Goal: Communication & Community: Answer question/provide support

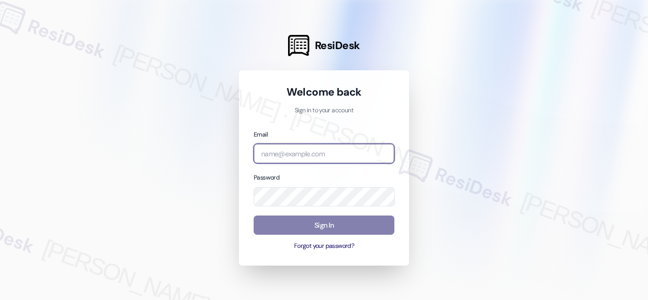
click at [304, 155] on input "email" at bounding box center [324, 154] width 141 height 20
paste input "automated-surveys-baron_properties-steve.flores@baron_properties.com"
type input "automated-surveys-baron_properties-steve.flores@baron_properties.com"
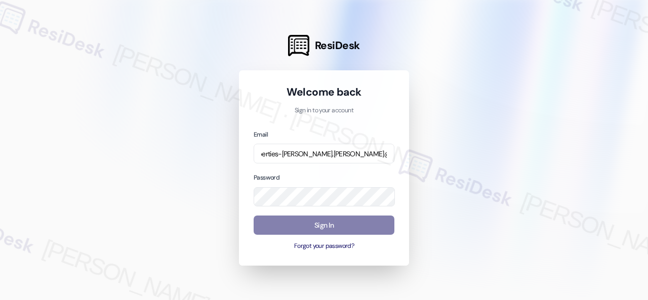
scroll to position [0, 0]
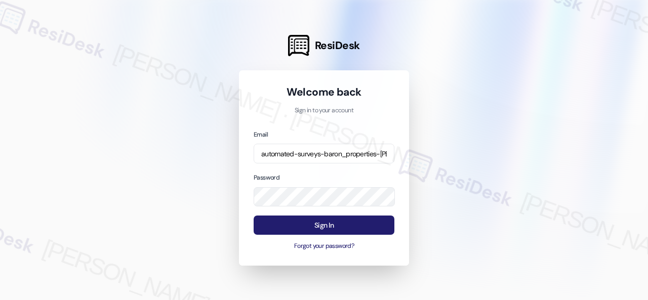
click at [314, 221] on button "Sign In" at bounding box center [324, 226] width 141 height 20
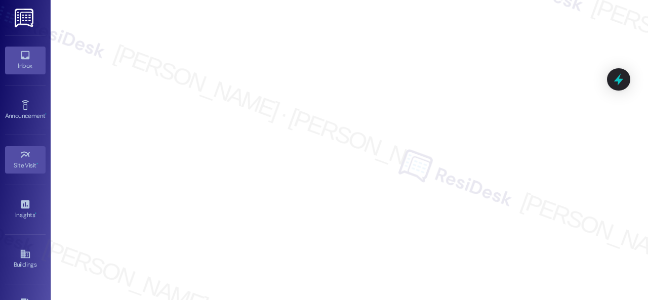
click at [22, 61] on div "Inbox" at bounding box center [25, 66] width 51 height 10
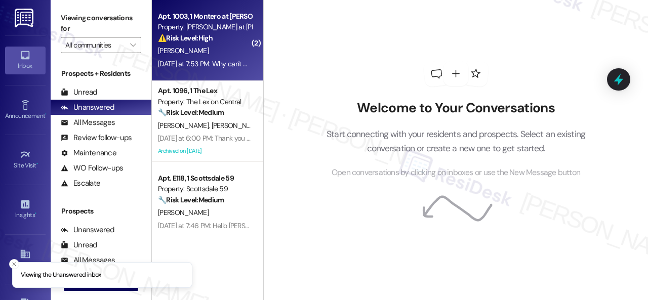
click at [233, 47] on div "[PERSON_NAME]" at bounding box center [205, 51] width 96 height 13
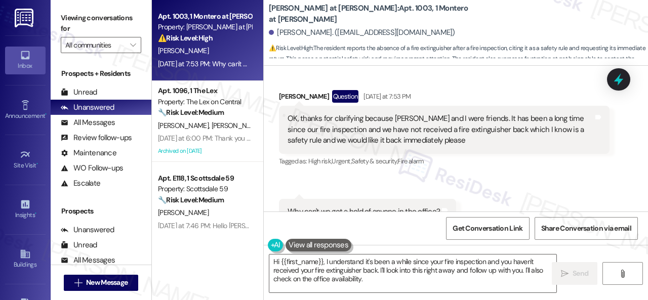
scroll to position [312, 0]
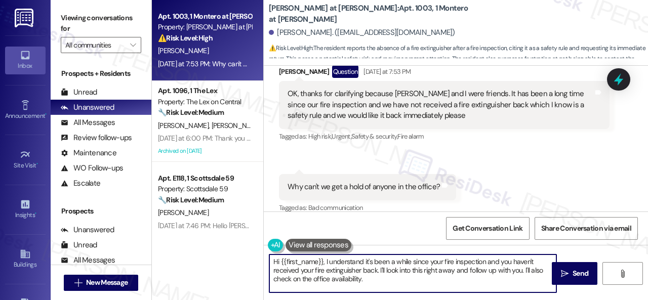
drag, startPoint x: 376, startPoint y: 280, endPoint x: 216, endPoint y: 257, distance: 161.6
click at [216, 257] on div "Apt. 1003, 1 Montero at Dana Park Property: Montero at Dana Park ⚠️ Risk Level:…" at bounding box center [400, 150] width 496 height 300
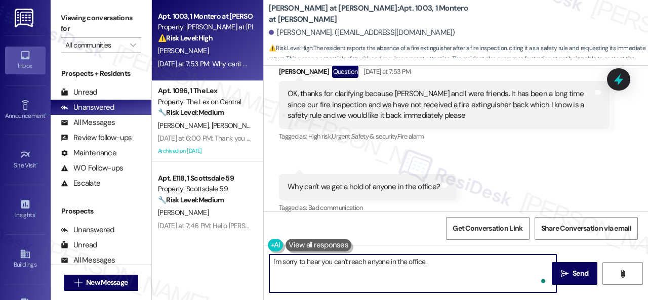
paste textarea "The site team stated that the fire extinguishers that were collected during the…"
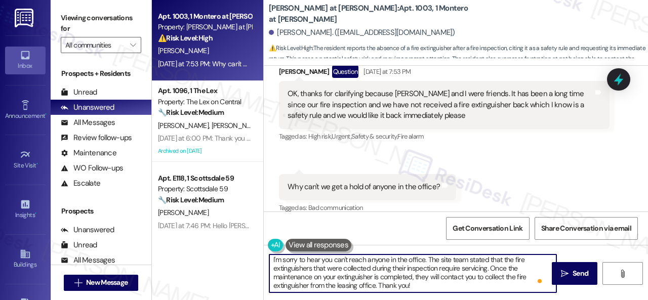
scroll to position [2, 0]
type textarea "I'm sorry to hear you can't reach anyone in the office. The site team stated th…"
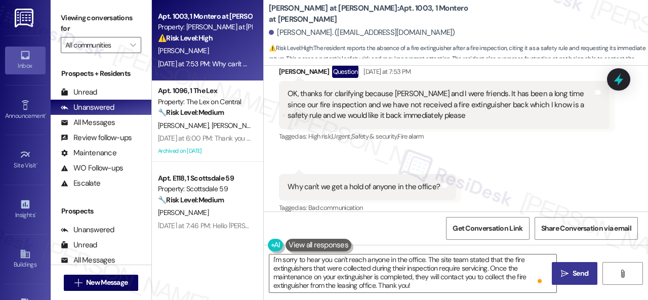
click at [564, 272] on icon "" at bounding box center [565, 274] width 8 height 8
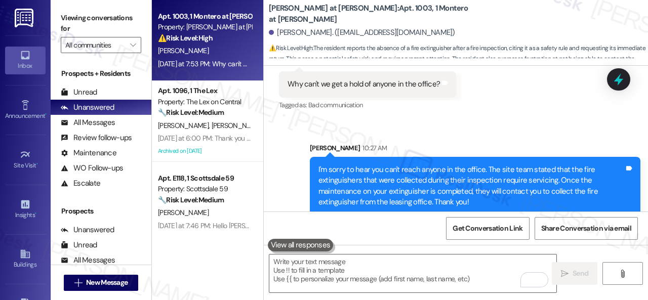
scroll to position [416, 0]
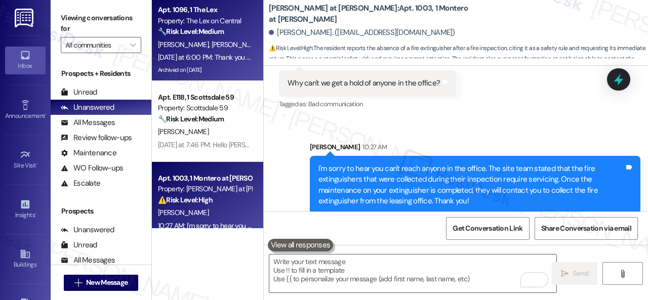
click at [242, 49] on div "S. Desai A. Desai" at bounding box center [205, 44] width 96 height 13
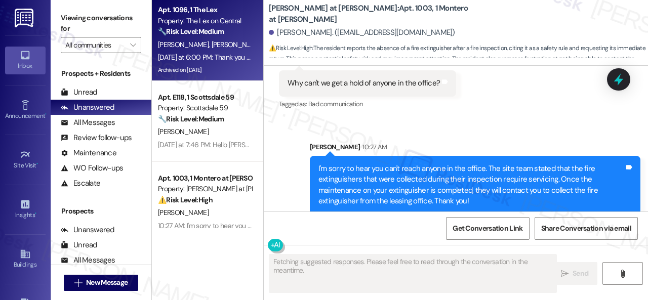
type textarea "Fetching suggested responses. Please feel free to read through the conversation…"
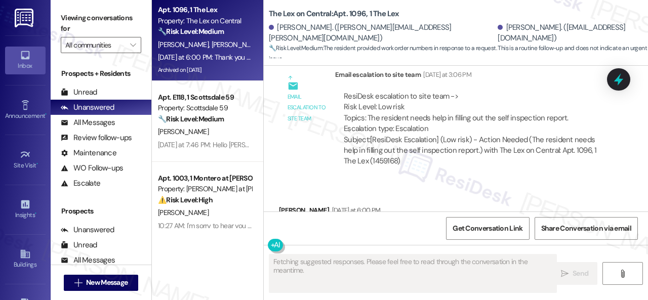
scroll to position [1611, 0]
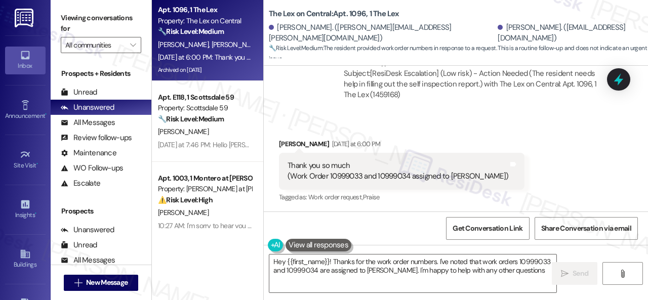
type textarea "Hey {{first_name}}! Thanks for the work order numbers. I've noted that work ord…"
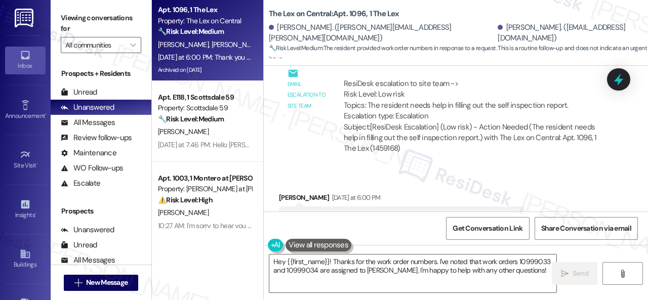
scroll to position [1612, 0]
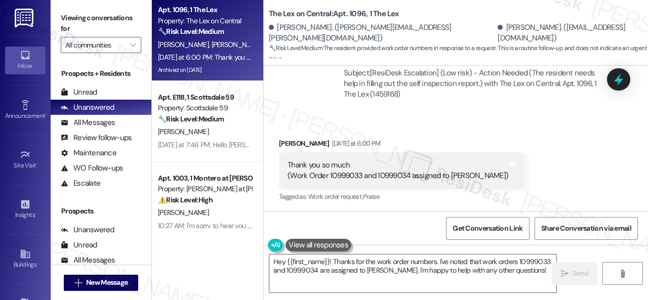
click at [460, 128] on div "Received via SMS Anjaneya Desai Yesterday at 6:00 PM Thank you so much (Work Or…" at bounding box center [456, 163] width 384 height 96
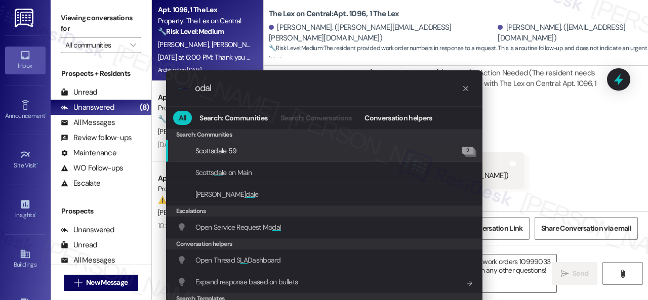
drag, startPoint x: 221, startPoint y: 88, endPoint x: 157, endPoint y: 82, distance: 64.0
click at [157, 82] on div ".cls-1{fill:#0a055f;}.cls-2{fill:#0cc4c4;} resideskLogoBlueOrange odal All Sear…" at bounding box center [324, 197] width 342 height 275
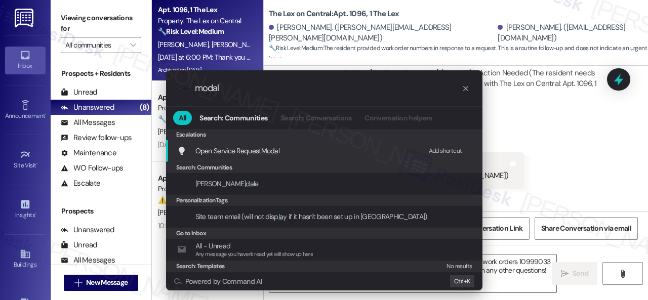
click at [439, 150] on div "Add shortcut" at bounding box center [445, 151] width 33 height 11
drag, startPoint x: 139, startPoint y: 77, endPoint x: 134, endPoint y: 75, distance: 5.5
click at [134, 76] on div ".cls-1{fill:#0a055f;}.cls-2{fill:#0cc4c4;} resideskLogoBlueOrange modal All Sea…" at bounding box center [324, 150] width 648 height 300
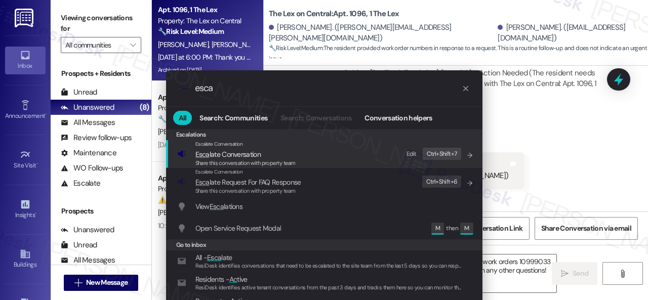
type input "esca"
click at [410, 151] on div "Edit" at bounding box center [411, 154] width 10 height 11
click at [238, 155] on span "Esca late Conversation" at bounding box center [227, 154] width 65 height 9
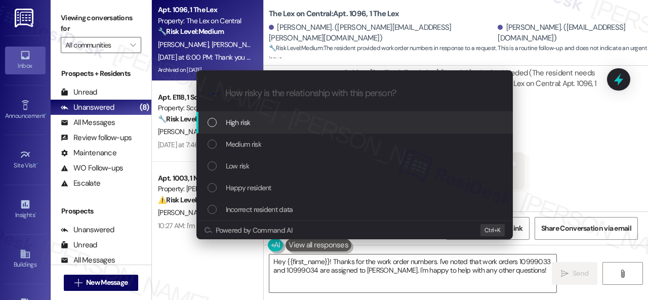
click at [244, 123] on span "High risk" at bounding box center [238, 122] width 25 height 11
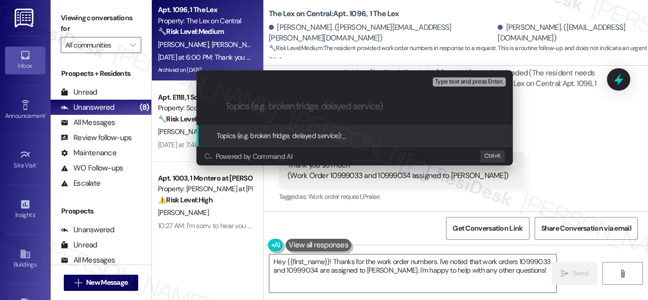
paste input "Follow-up on work orders 10999033 and 10999034"
type input "Follow-up on work orders 10999033 and 10999034"
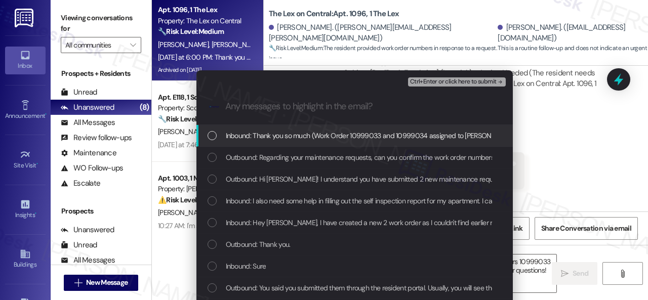
click at [291, 130] on span "Inbound: Thank you so much (Work Order 10999033 and 10999034 assigned to Scott …" at bounding box center [372, 135] width 292 height 11
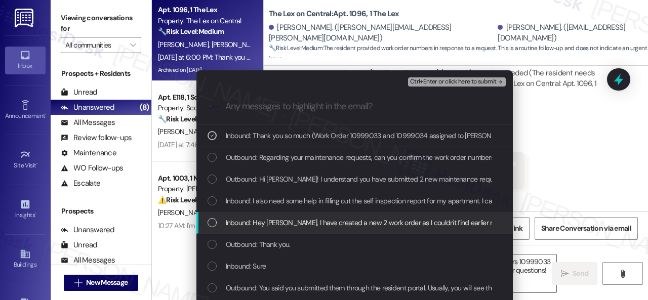
click at [340, 223] on span "Inbound: Hey Sarah, I have created a new 2 work order as I couldn't find earlie…" at bounding box center [471, 222] width 491 height 11
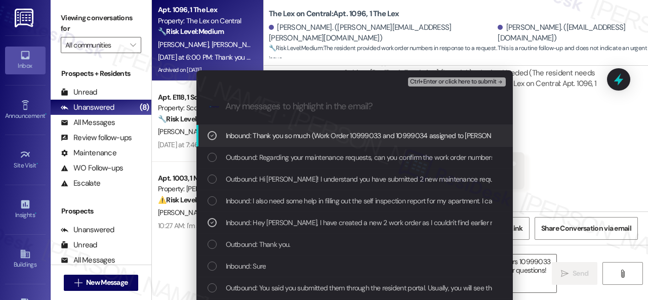
click at [463, 82] on span "Ctrl+Enter or click here to submit" at bounding box center [453, 81] width 87 height 7
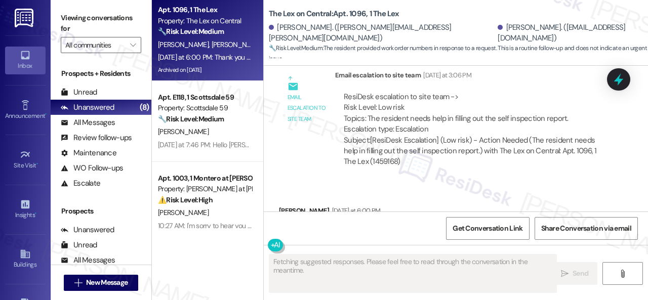
scroll to position [1611, 0]
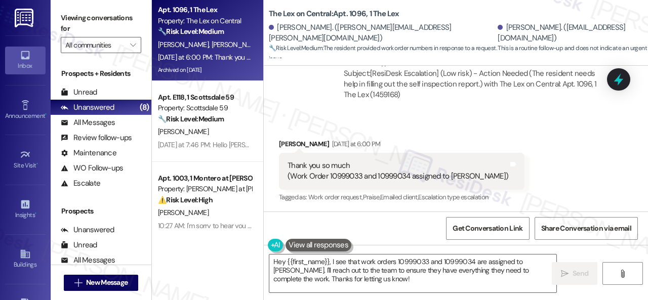
click at [568, 168] on div "Received via SMS Anjaneya Desai Yesterday at 6:00 PM Thank you so much (Work Or…" at bounding box center [456, 164] width 384 height 96
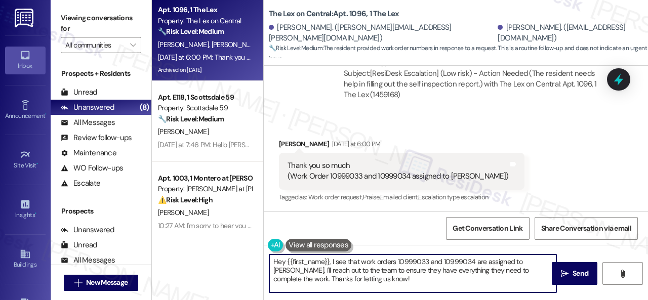
drag, startPoint x: 372, startPoint y: 282, endPoint x: 247, endPoint y: 249, distance: 129.0
click at [247, 249] on div "Apt. 1096, 1 The Lex Property: The Lex on Central 🔧 Risk Level: Medium The resi…" at bounding box center [400, 150] width 496 height 300
paste textarea "Thank you. I've made a follow-up with the site team regarding your work order. …"
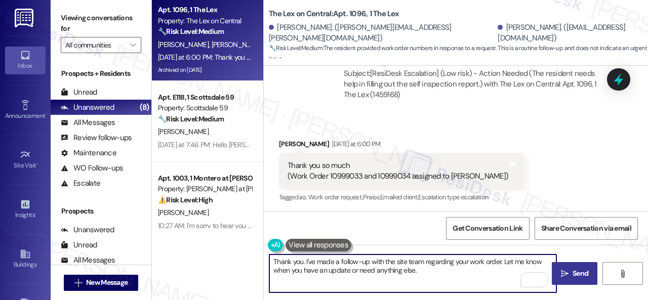
type textarea "Thank you. I've made a follow-up with the site team regarding your work order. …"
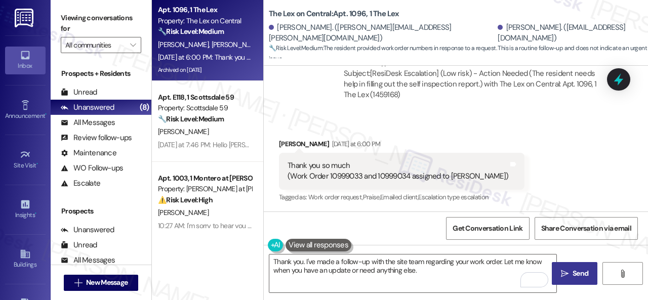
click at [578, 275] on span "Send" at bounding box center [580, 273] width 16 height 11
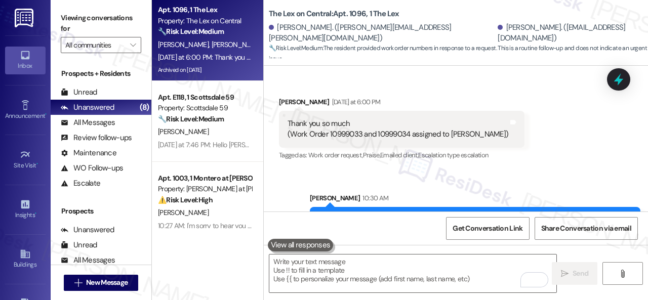
scroll to position [1693, 0]
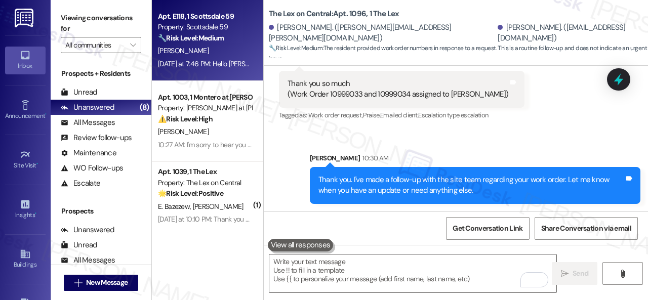
click at [227, 49] on div "[PERSON_NAME]" at bounding box center [205, 51] width 96 height 13
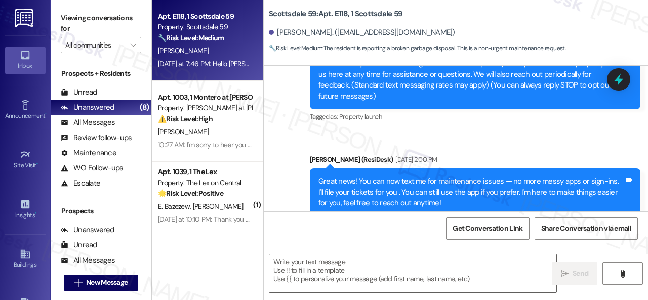
scroll to position [243, 0]
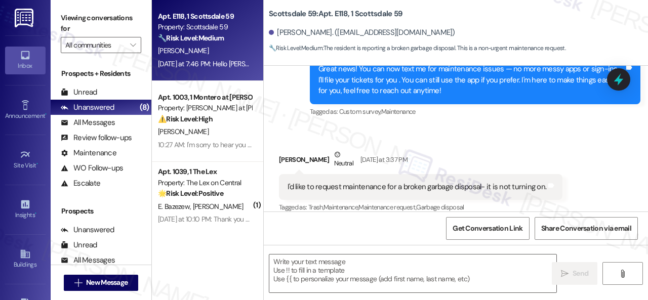
type textarea "Fetching suggested responses. Please feel free to read through the conversation…"
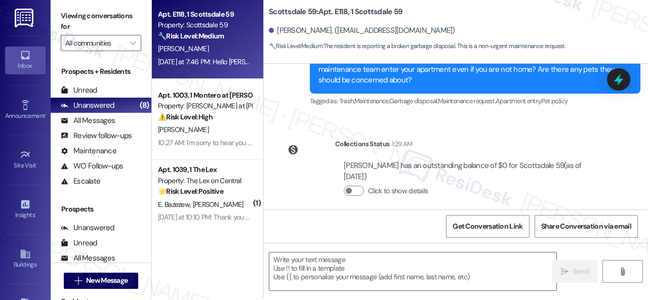
scroll to position [3, 0]
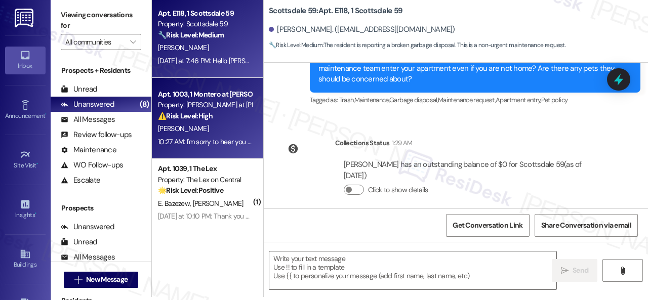
click at [237, 129] on div "[PERSON_NAME]" at bounding box center [205, 128] width 96 height 13
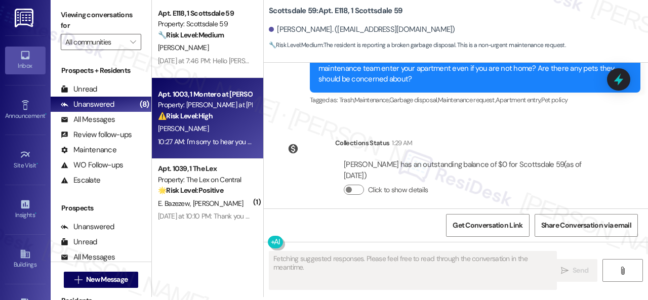
type textarea "Fetching suggested responses. Please feel free to read through the conversation…"
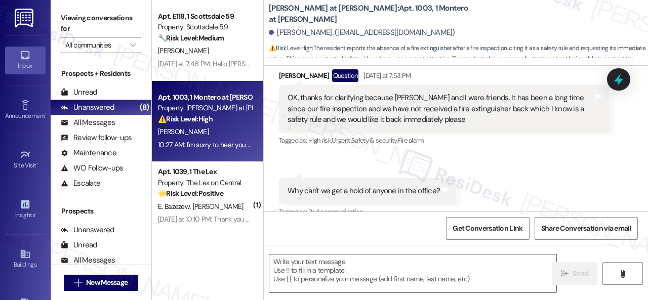
scroll to position [312, 0]
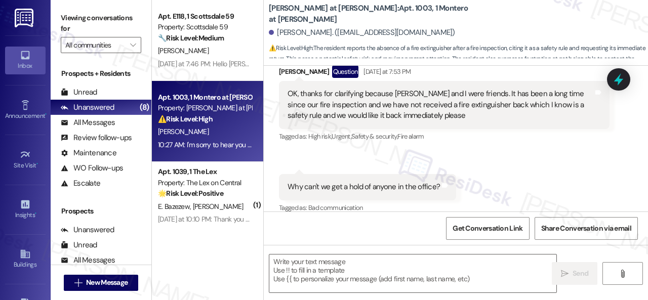
type textarea "Fetching suggested responses. Please feel free to read through the conversation…"
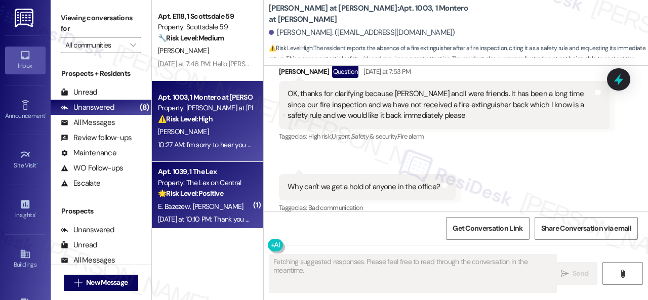
click at [229, 190] on div "🌟 Risk Level: Positive The resident is confirming the completion of a work orde…" at bounding box center [205, 193] width 94 height 11
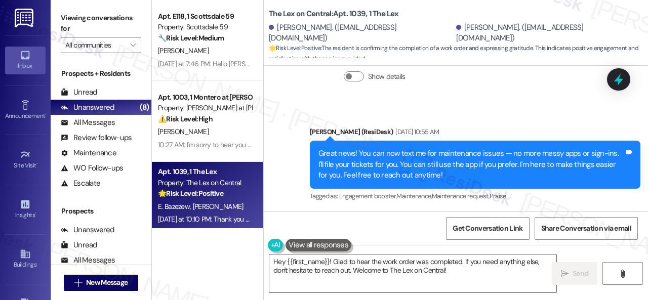
scroll to position [1845, 0]
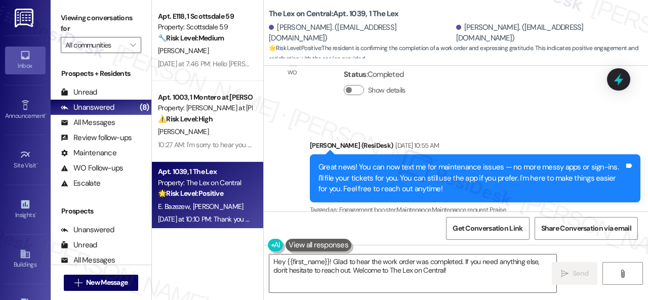
click at [304, 133] on div "Announcement, sent via SMS Sarah (ResiDesk) Aug 25, 2025 at 10:55 AM Great news…" at bounding box center [475, 179] width 346 height 92
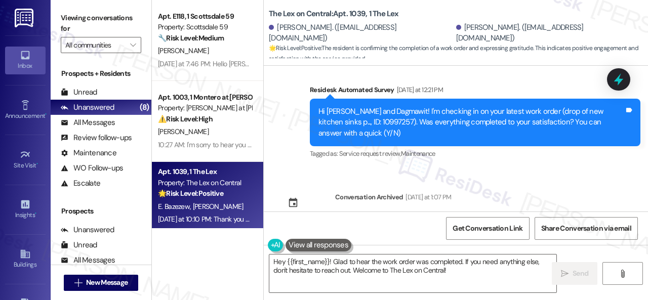
scroll to position [1997, 0]
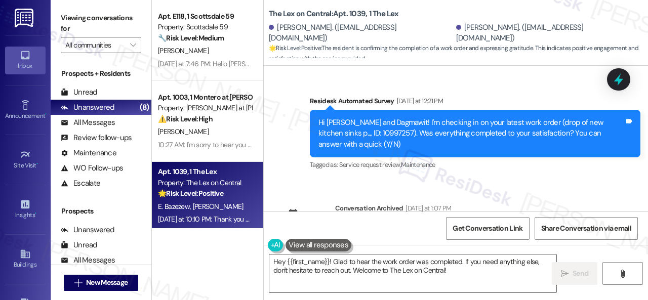
drag, startPoint x: 288, startPoint y: 154, endPoint x: 319, endPoint y: 191, distance: 47.8
click at [288, 154] on div "Announcement, sent via SMS Sarah (ResiDesk) Aug 25, 2025 at 10:55 AM Great news…" at bounding box center [456, 73] width 384 height 214
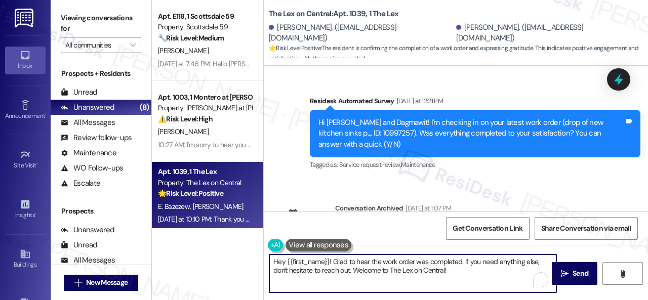
drag, startPoint x: 350, startPoint y: 270, endPoint x: 241, endPoint y: 255, distance: 109.4
click at [241, 255] on div "Apt. E118, 1 Scottsdale 59 Property: Scottsdale 59 🔧 Risk Level: Medium The res…" at bounding box center [400, 150] width 496 height 300
paste textarea "We're glad to hear everything’s taken care of. If your experience at {{property…"
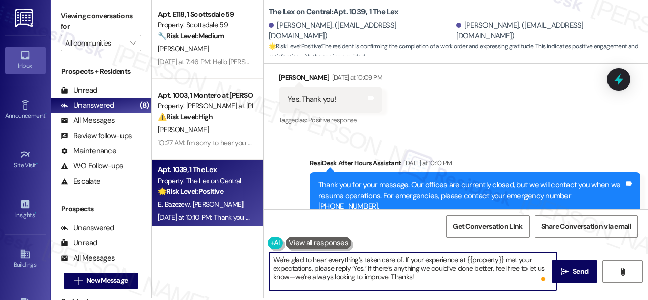
scroll to position [3, 0]
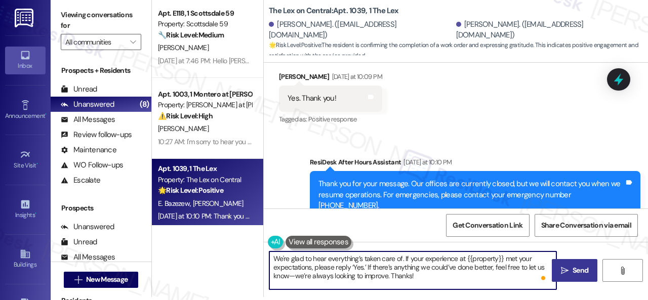
type textarea "We're glad to hear everything’s taken care of. If your experience at {{property…"
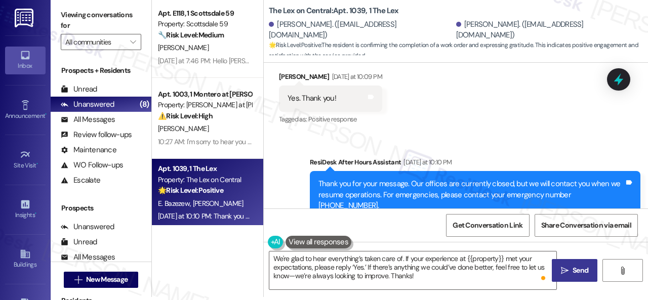
click at [572, 269] on span "Send" at bounding box center [580, 270] width 16 height 11
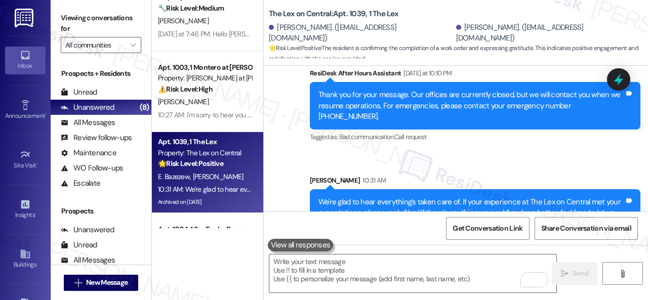
scroll to position [101, 0]
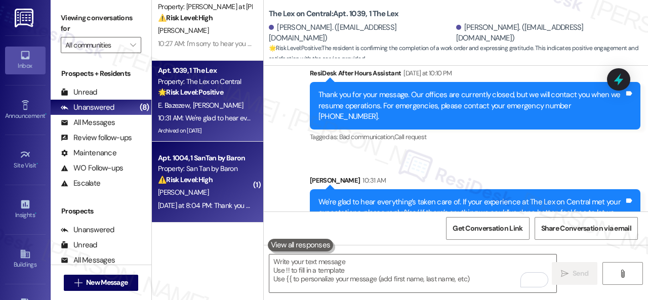
click at [227, 175] on div "⚠️ Risk Level: High The resident is questioning a payment posting in the reside…" at bounding box center [205, 180] width 94 height 11
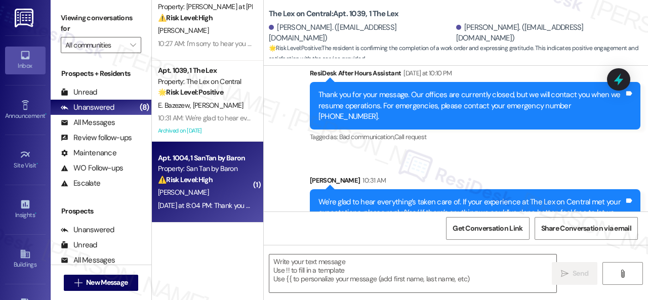
type textarea "Fetching suggested responses. Please feel free to read through the conversation…"
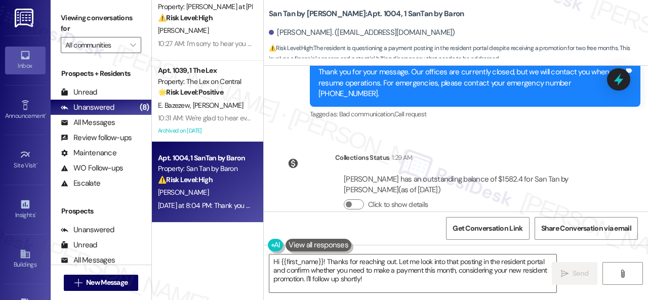
scroll to position [3, 0]
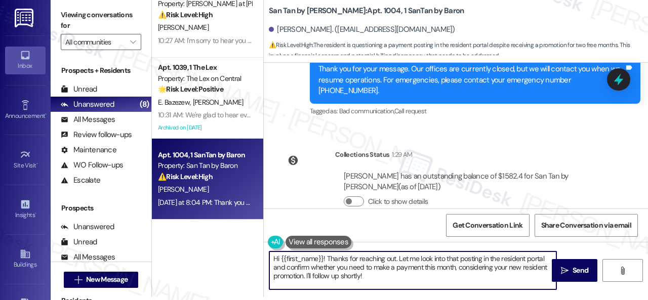
drag, startPoint x: 313, startPoint y: 274, endPoint x: 399, endPoint y: 275, distance: 86.6
click at [399, 275] on textarea "Hi {{first_name}}! Thanks for reaching out. Let me look into that posting in th…" at bounding box center [412, 271] width 287 height 38
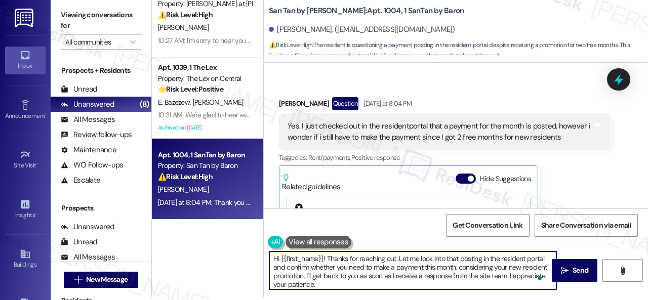
scroll to position [2, 0]
type textarea "Hi {{first_name}}! Thanks for reaching out. Let me look into that posting in th…"
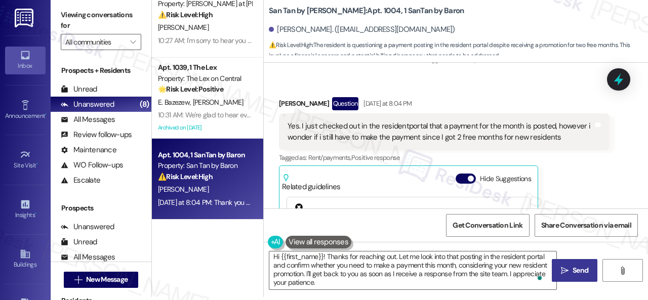
click at [575, 271] on span "Send" at bounding box center [580, 270] width 16 height 11
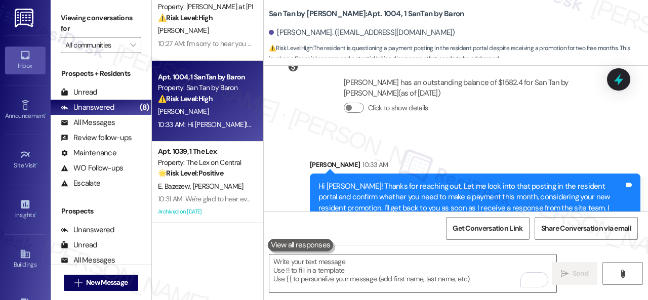
scroll to position [1235, 0]
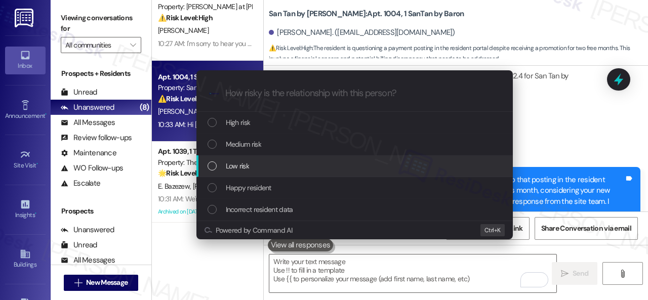
click at [250, 167] on div "Low risk" at bounding box center [356, 165] width 296 height 11
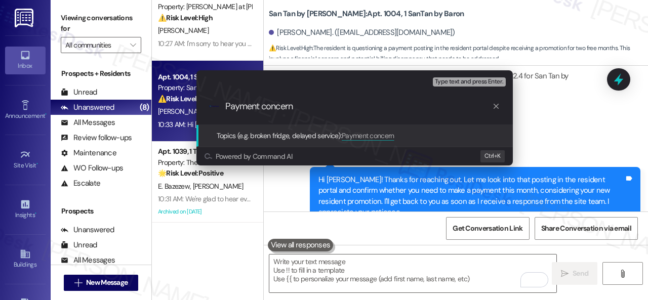
type input "Payment concerns"
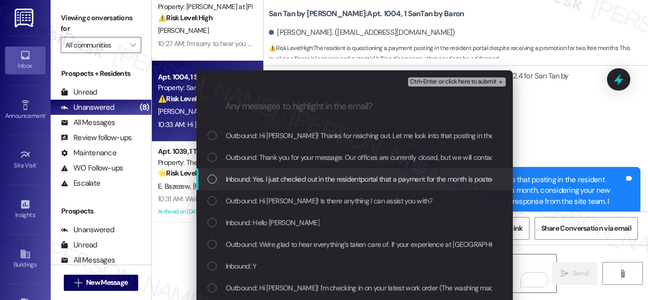
click at [267, 177] on span "Inbound: Yes. I just checked out in the residentportal that a payment for the m…" at bounding box center [501, 179] width 551 height 11
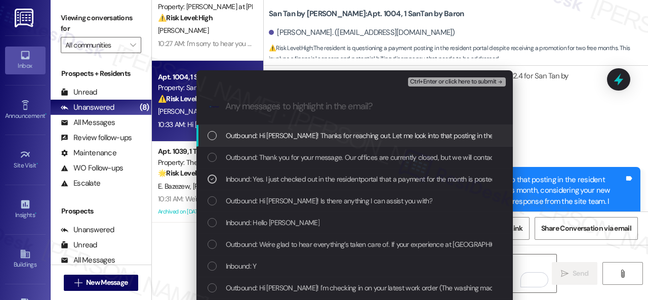
click at [441, 82] on span "Ctrl+Enter or click here to submit" at bounding box center [453, 81] width 87 height 7
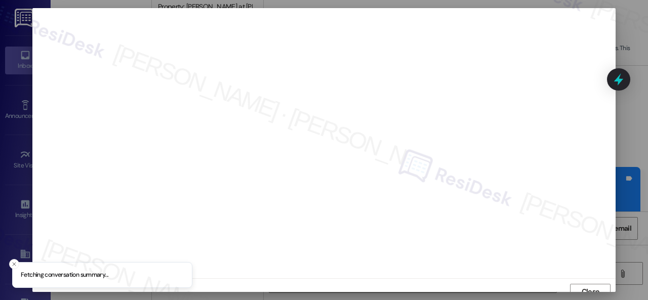
scroll to position [8, 0]
click at [595, 284] on span "Close" at bounding box center [591, 284] width 18 height 11
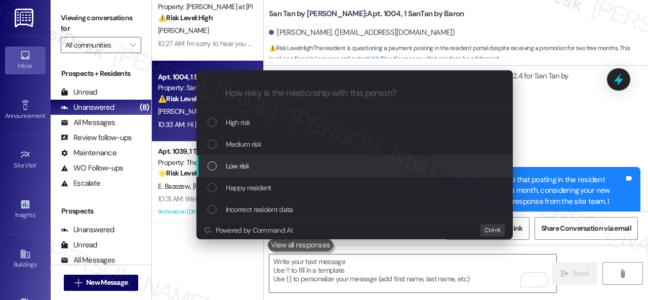
drag, startPoint x: 233, startPoint y: 164, endPoint x: 263, endPoint y: 158, distance: 30.5
click at [233, 165] on span "Low risk" at bounding box center [237, 165] width 23 height 11
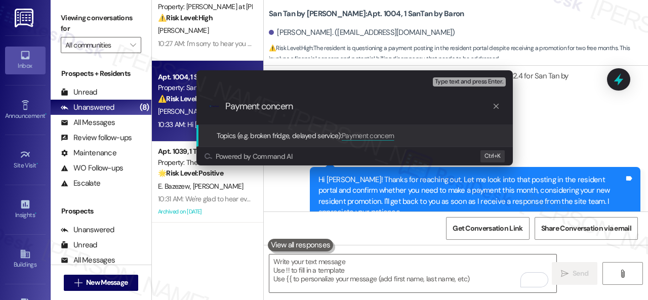
type input "Payment concerns"
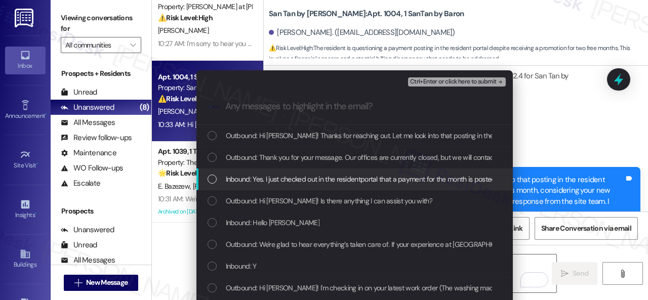
click at [288, 181] on span "Inbound: Yes. I just checked out in the residentportal that a payment for the m…" at bounding box center [501, 179] width 551 height 11
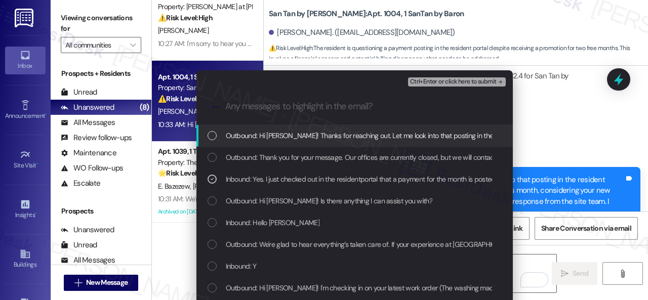
click at [459, 81] on span "Ctrl+Enter or click here to submit" at bounding box center [453, 81] width 87 height 7
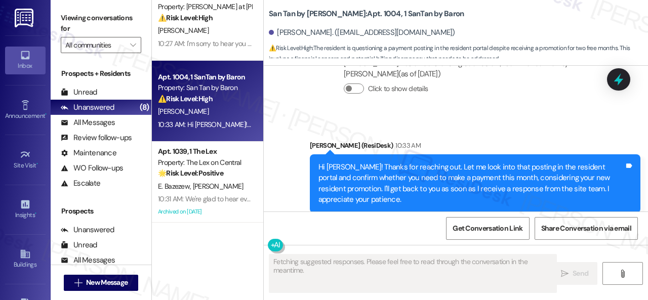
scroll to position [1250, 0]
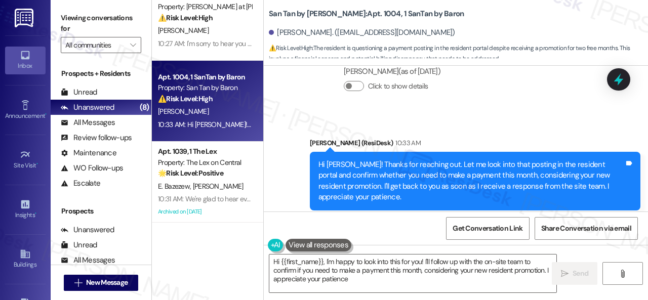
type textarea "Hi {{first_name}}, I'm happy to look into this for you! I'll follow up with the…"
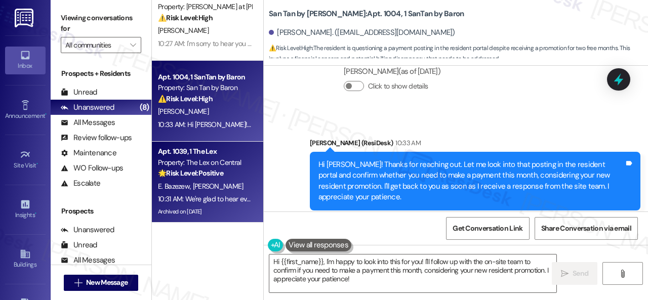
click at [221, 185] on div "E. Bazezew D. Degefe" at bounding box center [205, 186] width 96 height 13
type textarea "Fetching suggested responses. Please feel free to read through the conversation…"
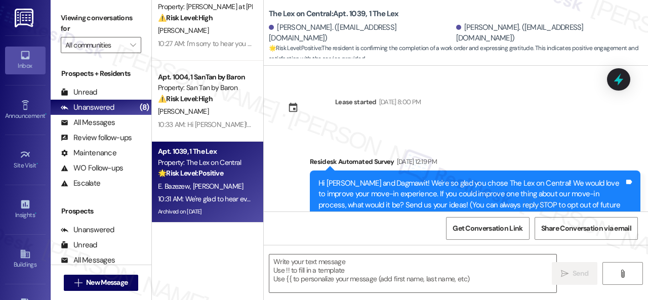
type textarea "Fetching suggested responses. Please feel free to read through the conversation…"
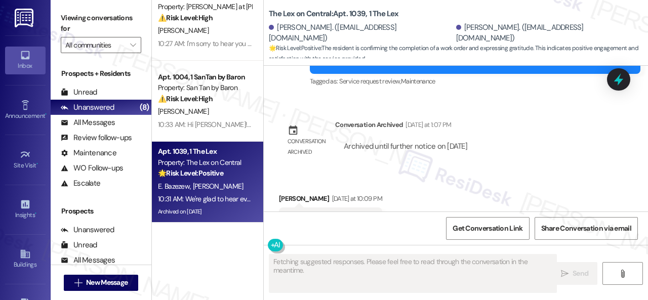
scroll to position [2102, 0]
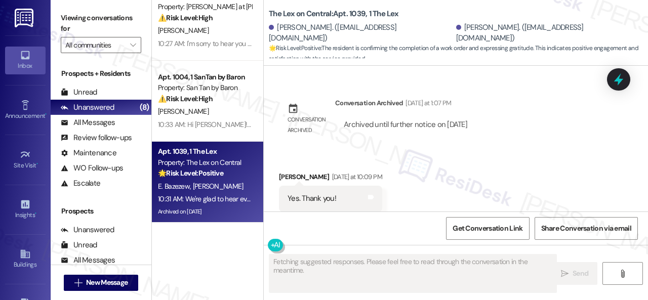
click at [234, 111] on div "[PERSON_NAME]" at bounding box center [205, 111] width 96 height 13
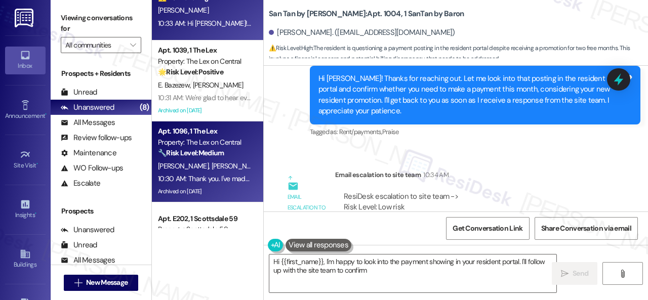
scroll to position [253, 0]
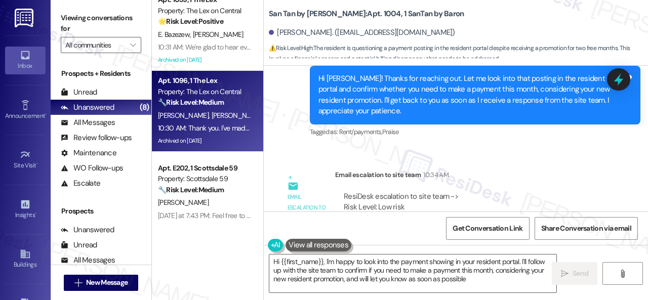
type textarea "Hi {{first_name}}, I'm happy to look into the payment showing in your resident …"
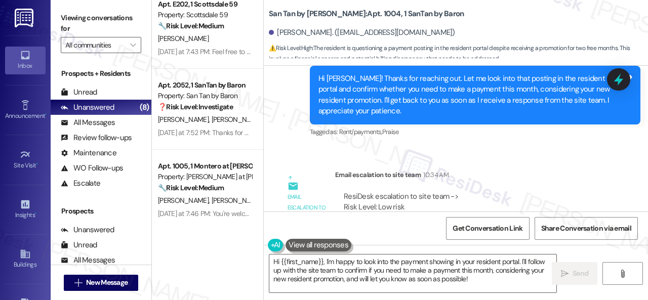
scroll to position [419, 0]
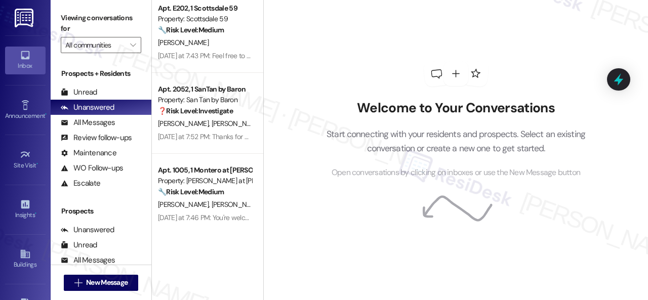
scroll to position [419, 0]
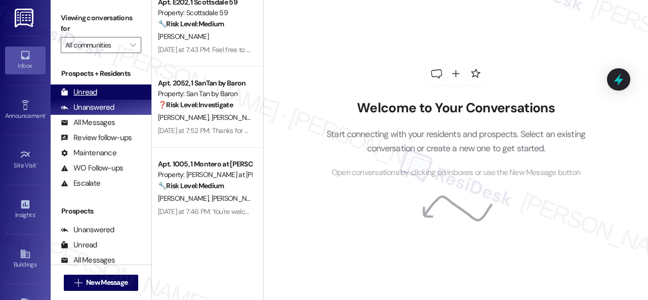
click at [85, 92] on div "Unread" at bounding box center [79, 92] width 36 height 11
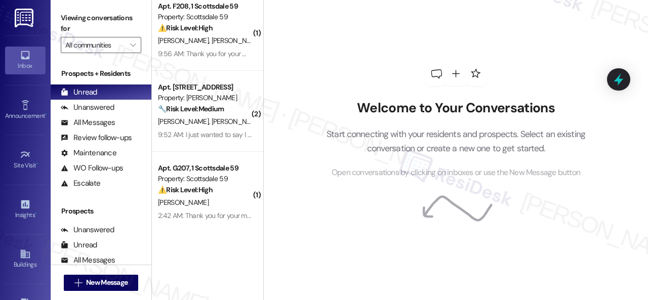
scroll to position [0, 0]
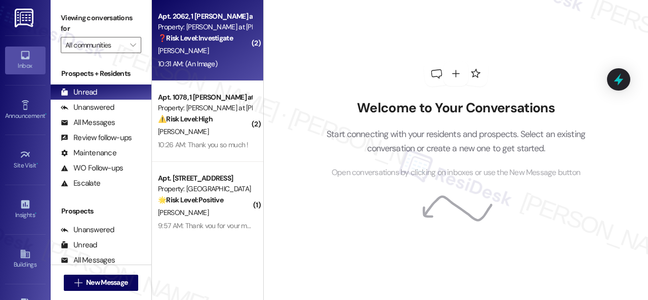
click at [226, 53] on div "[PERSON_NAME]" at bounding box center [205, 51] width 96 height 13
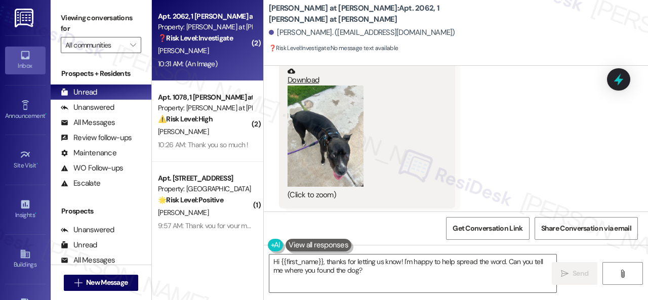
scroll to position [242, 0]
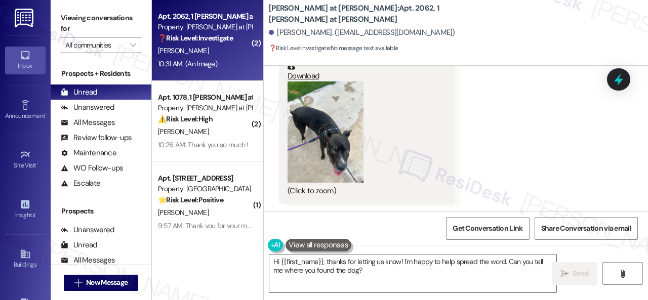
click at [318, 144] on button "Zoom image" at bounding box center [325, 131] width 76 height 101
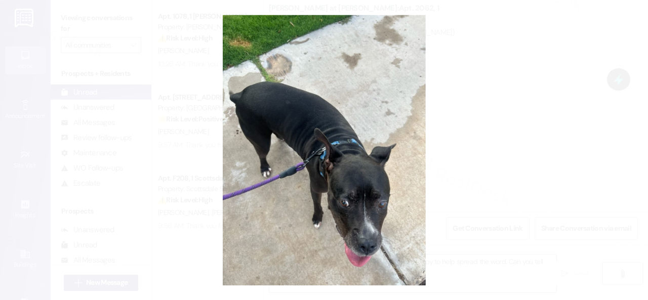
click at [373, 120] on button "Unzoom image" at bounding box center [324, 150] width 648 height 300
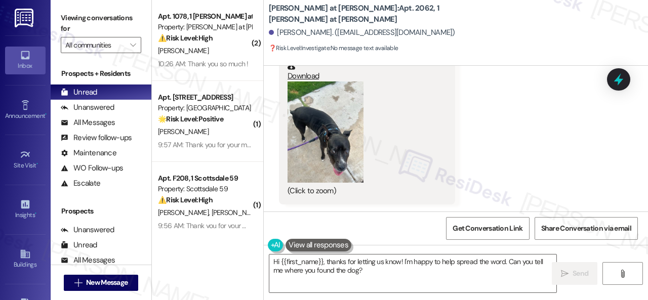
click at [334, 162] on button "Zoom image" at bounding box center [325, 131] width 76 height 101
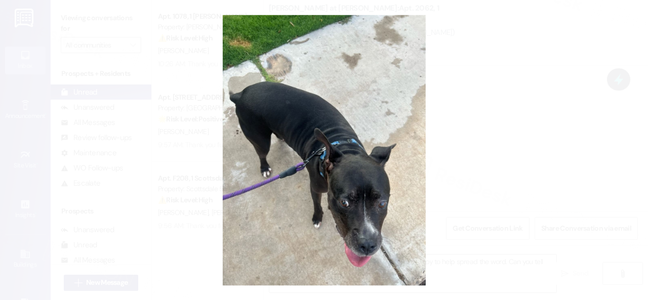
click at [386, 112] on button "Unzoom image" at bounding box center [324, 150] width 648 height 300
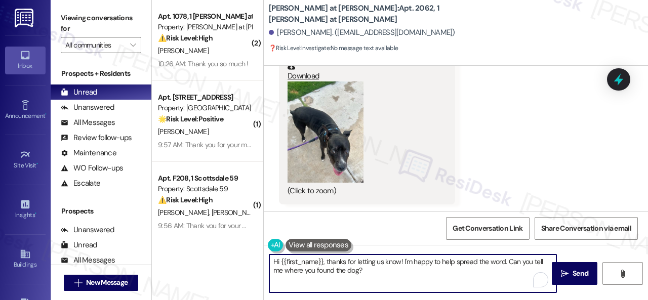
drag, startPoint x: 440, startPoint y: 261, endPoint x: 443, endPoint y: 274, distance: 13.5
click at [443, 274] on textarea "Hi {{first_name}}, thanks for letting us know! I'm happy to help spread the wor…" at bounding box center [412, 274] width 287 height 38
click at [400, 263] on textarea "Hi {{first_name}}, thanks for letting us know! I'm happy to inform the site tea…" at bounding box center [412, 274] width 287 height 38
type textarea "Hi {{first_name}}, thanks for letting us know about the dog! I'm happy to infor…"
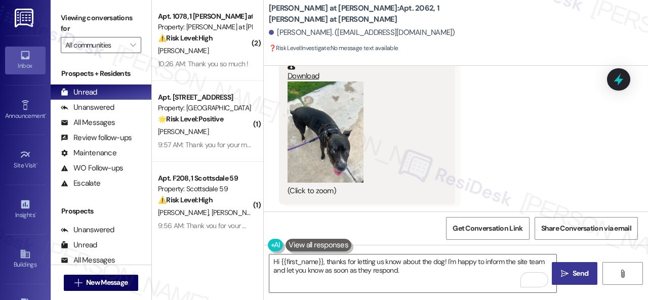
click at [572, 277] on span "Send" at bounding box center [580, 273] width 16 height 11
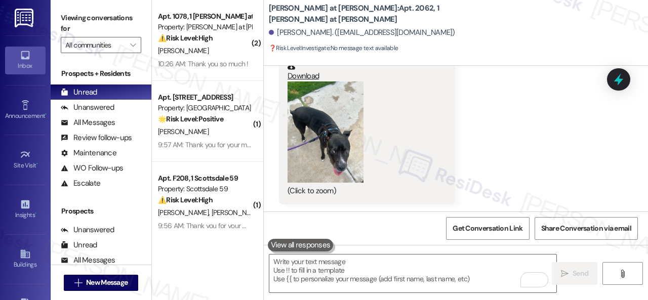
type textarea "Fetching suggested responses. Please feel free to read through the conversation…"
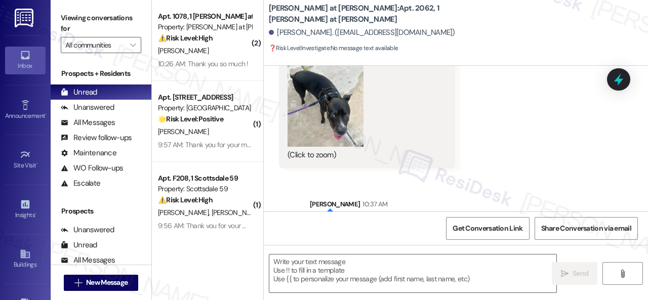
scroll to position [292, 0]
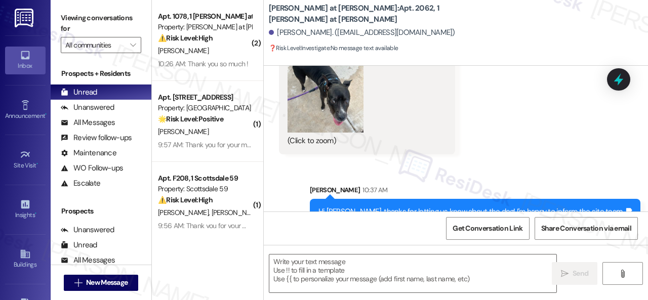
click at [323, 110] on button "Zoom image" at bounding box center [325, 81] width 76 height 101
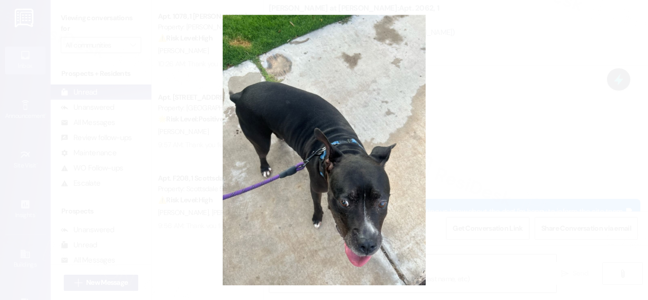
click at [356, 109] on button "Unzoom image" at bounding box center [324, 150] width 648 height 300
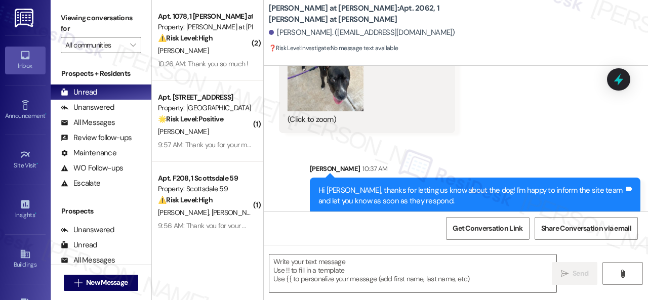
scroll to position [323, 0]
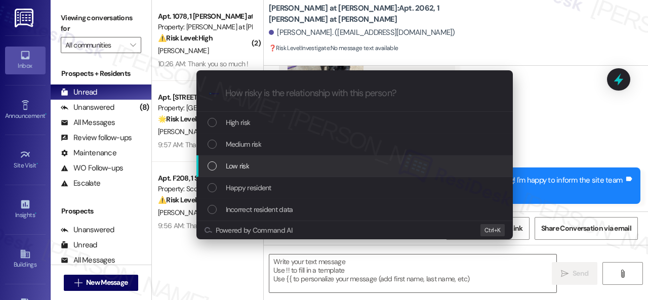
click at [240, 162] on span "Low risk" at bounding box center [237, 165] width 23 height 11
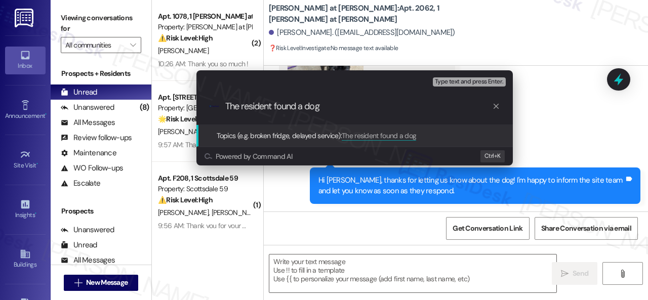
type input "The resident found a dog."
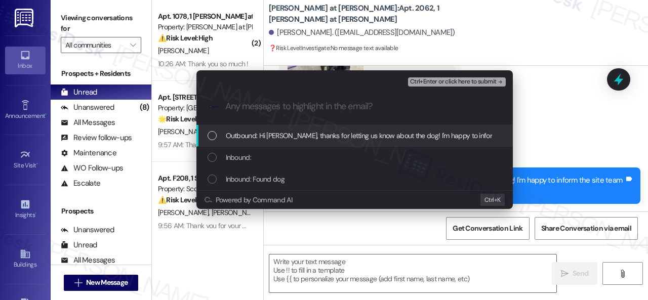
click at [240, 162] on span "Inbound:" at bounding box center [238, 157] width 25 height 11
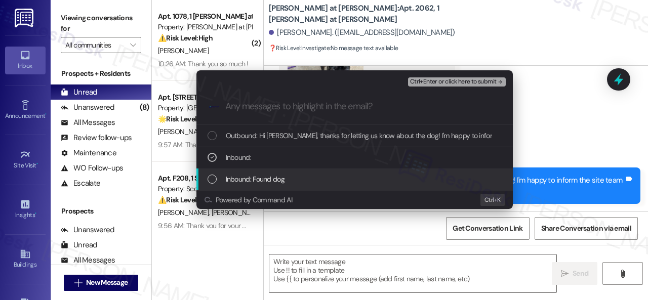
click at [238, 171] on div "Inbound: Found dog" at bounding box center [354, 180] width 316 height 22
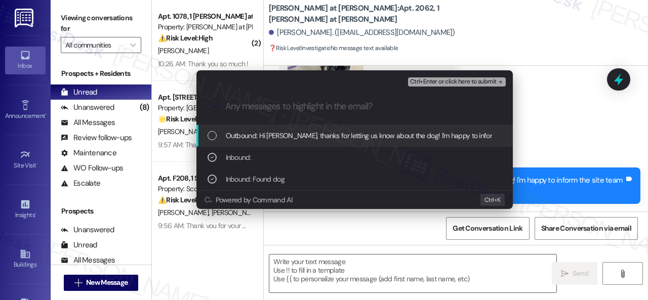
click at [441, 80] on span "Ctrl+Enter or click here to submit" at bounding box center [453, 81] width 87 height 7
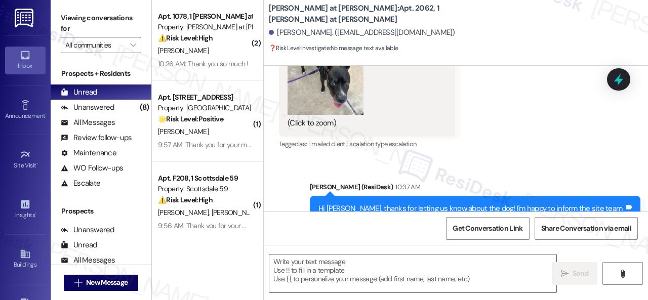
type textarea "Fetching suggested responses. Please feel free to read through the conversation…"
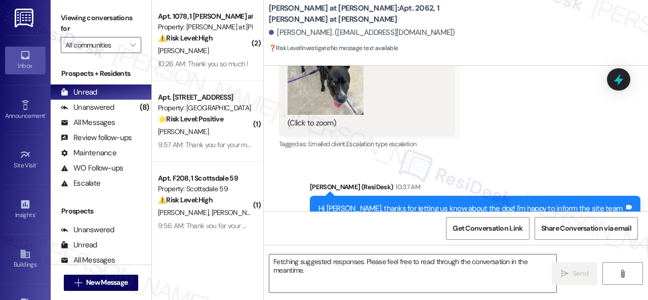
scroll to position [256, 0]
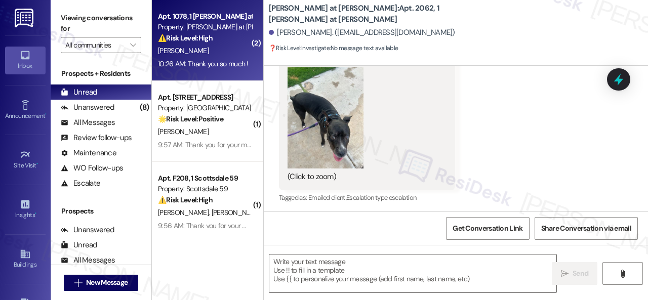
click at [227, 49] on div "[PERSON_NAME]" at bounding box center [205, 51] width 96 height 13
type textarea "Fetching suggested responses. Please feel free to read through the conversation…"
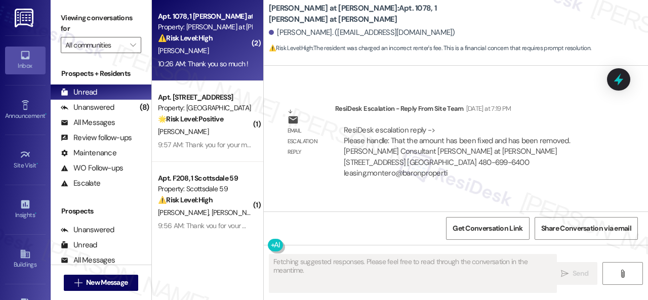
scroll to position [2406, 0]
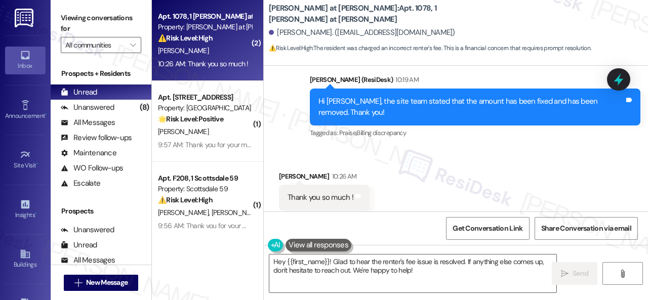
drag, startPoint x: 441, startPoint y: 274, endPoint x: 162, endPoint y: 238, distance: 281.6
click at [276, 260] on textarea "Hey {{first_name}}! Glad to hear the renter's fee issue is resolved. If anythin…" at bounding box center [412, 274] width 287 height 38
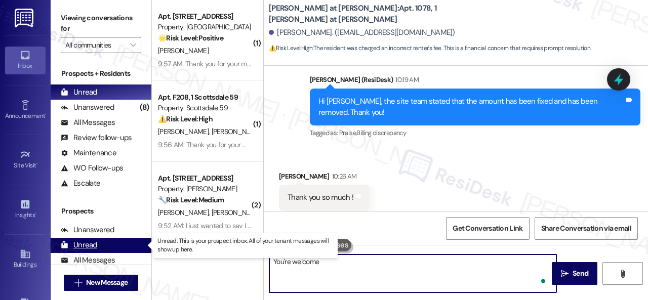
type textarea "You're welcome!"
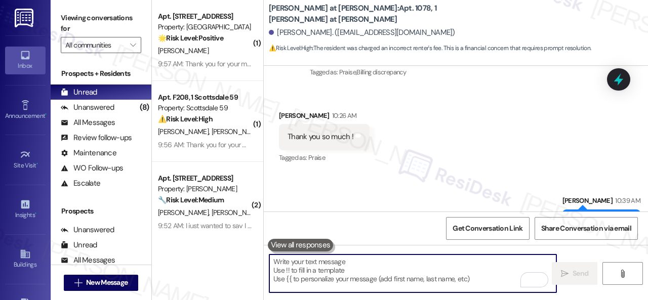
scroll to position [2477, 0]
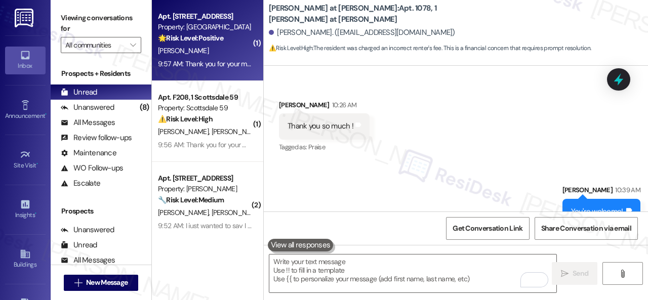
click at [220, 58] on div "9:57 AM: Thank you for your message. Our offices are currently closed, but we w…" at bounding box center [205, 64] width 96 height 13
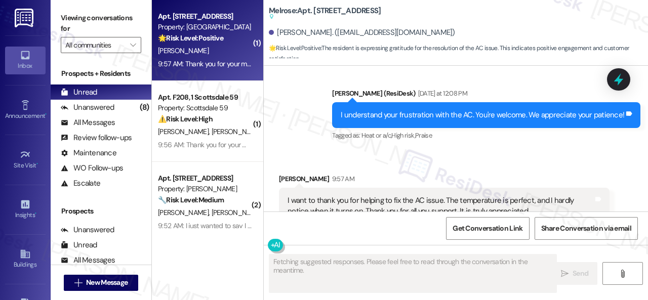
scroll to position [5805, 0]
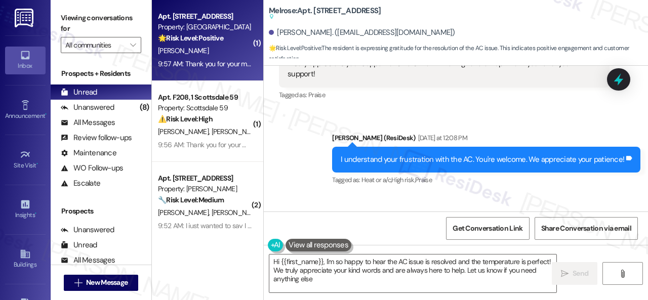
type textarea "Hi {{first_name}}, I'm so happy to hear the AC issue is resolved and the temper…"
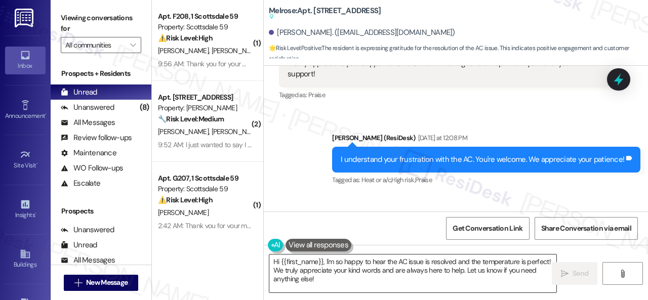
click at [517, 280] on textarea "Hi {{first_name}}, I'm so happy to hear the AC issue is resolved and the temper…" at bounding box center [412, 274] width 287 height 38
click at [578, 271] on span "Send" at bounding box center [580, 273] width 16 height 11
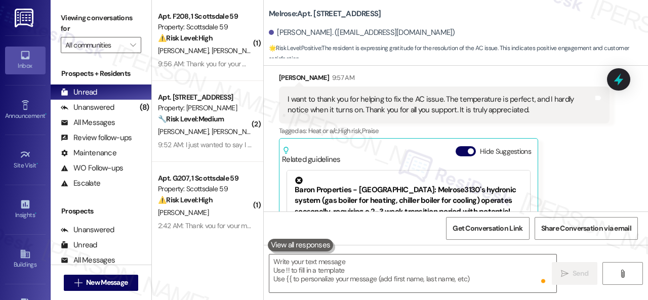
scroll to position [5988, 0]
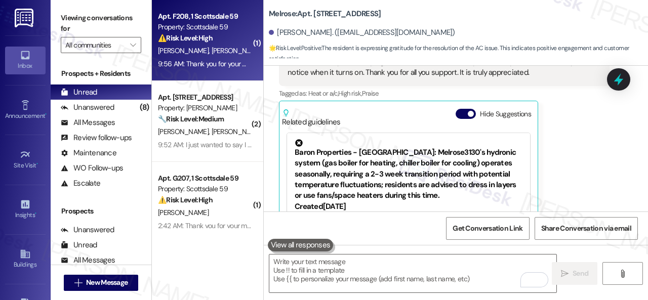
click at [238, 38] on div "⚠️ Risk Level: High The resident reports an issue with their AC unit, specifica…" at bounding box center [205, 38] width 94 height 11
type textarea "Fetching suggested responses. Please feel free to read through the conversation…"
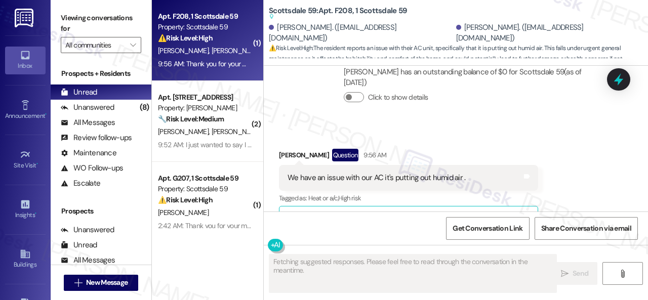
scroll to position [463, 0]
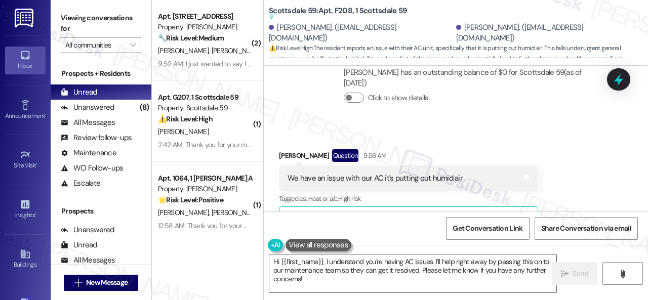
click at [561, 136] on div "Received via SMS Megan Hendrix Question 9:56 AM We have an issue with our AC it…" at bounding box center [456, 245] width 384 height 237
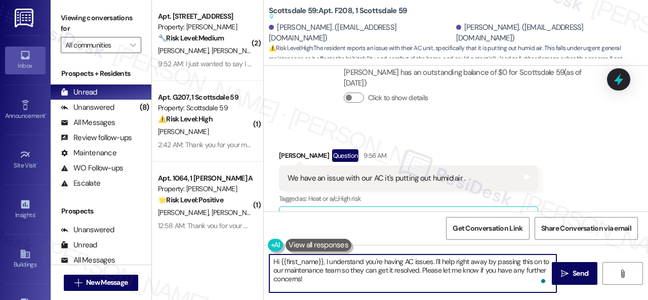
drag, startPoint x: 435, startPoint y: 261, endPoint x: 438, endPoint y: 284, distance: 24.0
click at [438, 284] on textarea "Hi {{first_name}}, I understand you're having AC issues. I'll help right away b…" at bounding box center [412, 274] width 287 height 38
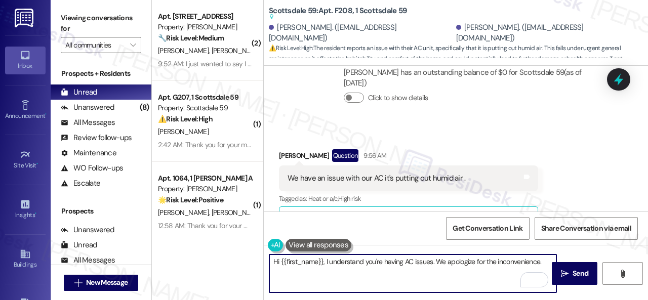
paste textarea "Is there already a work order for the issue? If so, may I have the work order n…"
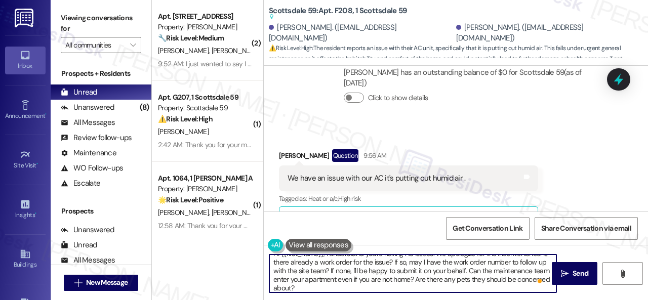
scroll to position [0, 0]
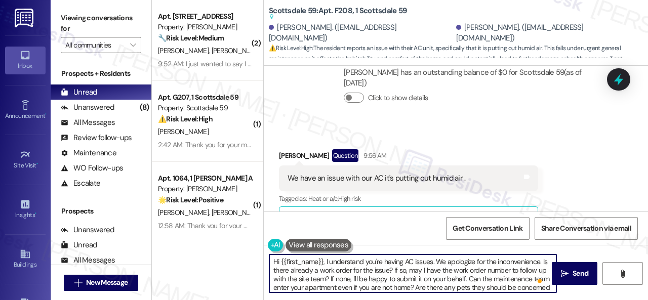
drag, startPoint x: 280, startPoint y: 265, endPoint x: 322, endPoint y: 264, distance: 41.5
click at [322, 264] on textarea "Hi {{first_name}}, I understand you're having AC issues. We apologize for the i…" at bounding box center [412, 274] width 287 height 38
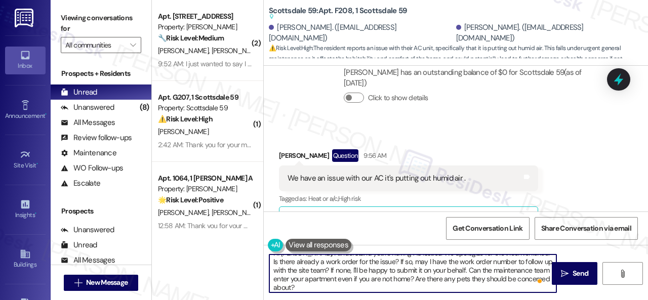
scroll to position [11, 0]
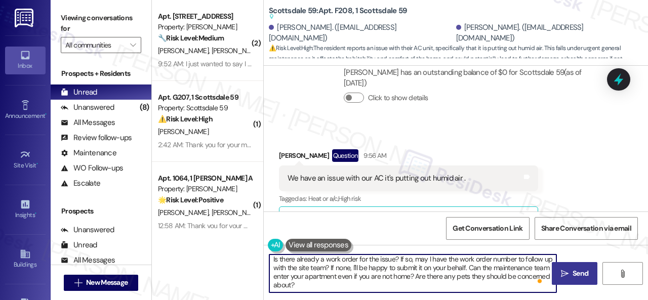
type textarea "Hi Megan, I understand you're having AC issues. We apologize for the inconvenie…"
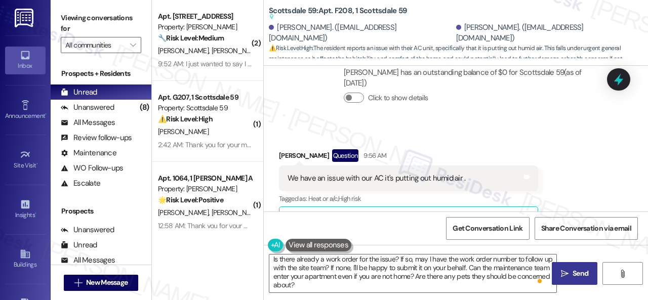
click at [561, 272] on icon "" at bounding box center [565, 274] width 8 height 8
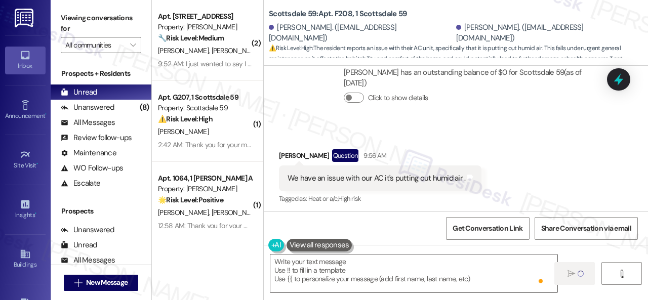
scroll to position [465, 0]
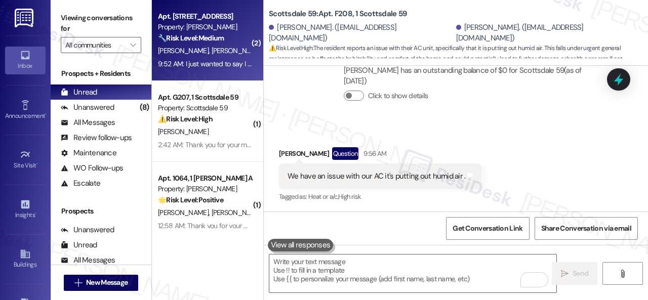
click at [237, 47] on div "S. Fruen T. Davidson" at bounding box center [205, 51] width 96 height 13
type textarea "Fetching suggested responses. Please feel free to read through the conversation…"
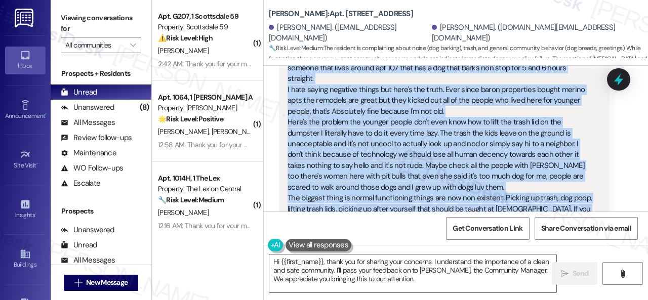
scroll to position [1265, 0]
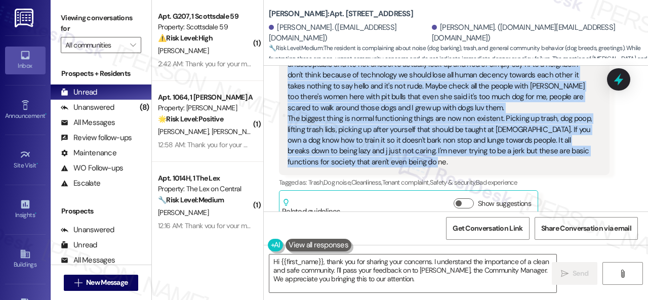
drag, startPoint x: 368, startPoint y: 77, endPoint x: 431, endPoint y: 148, distance: 94.3
click at [431, 148] on div "Sarah hi it's Ted Davidson. I hope you're doing well we're not here. There is s…" at bounding box center [440, 70] width 306 height 195
copy div "I hope you're doing well we're not here. There is someone that lives around apt…"
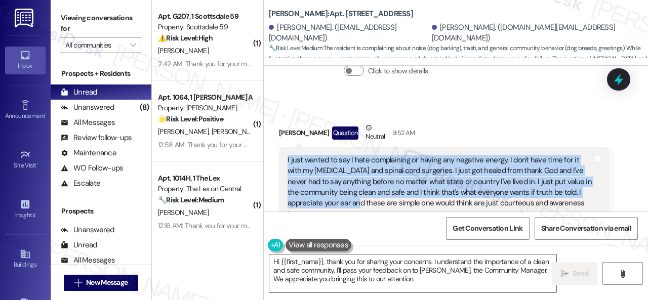
scroll to position [1620, 0]
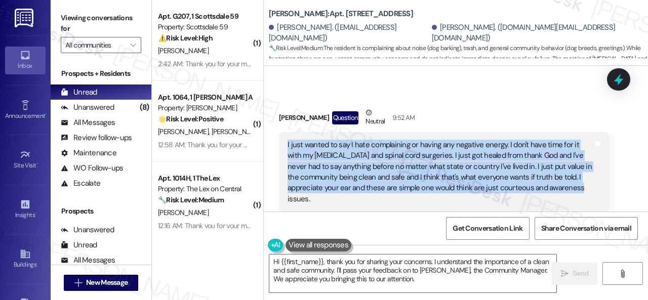
drag, startPoint x: 282, startPoint y: 169, endPoint x: 388, endPoint y: 179, distance: 105.8
click at [388, 179] on div "I just wanted to say I hate complaining or having any negative energy. I don't …" at bounding box center [444, 172] width 331 height 80
copy div "I just wanted to say I hate complaining or having any negative energy. I don't …"
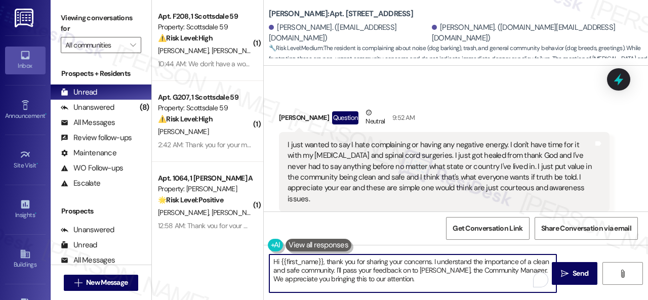
drag, startPoint x: 325, startPoint y: 260, endPoint x: 424, endPoint y: 283, distance: 101.8
click at [424, 283] on textarea "Hi {{first_name}}, thank you for sharing your concerns. I understand the import…" at bounding box center [412, 274] width 287 height 38
paste textarea "so much for reaching out and sharing your thoughts. I truly appreciate your hon…"
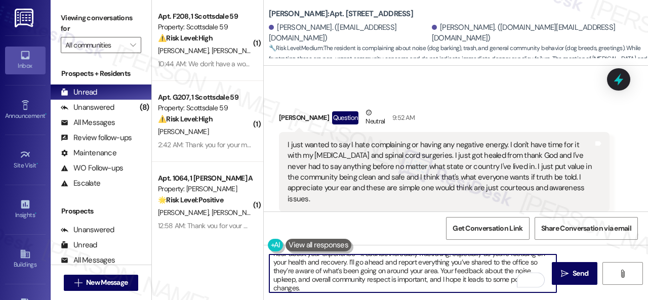
scroll to position [25, 0]
paste textarea "Wishing you continued healing and peace at home!"
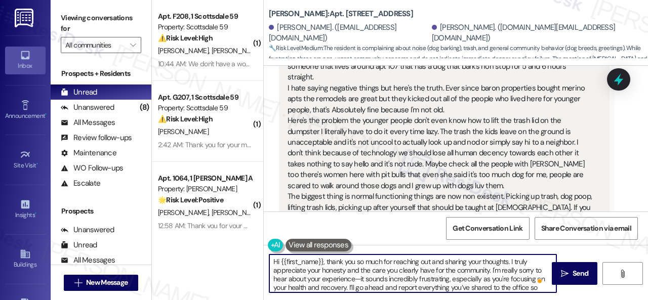
scroll to position [1368, 0]
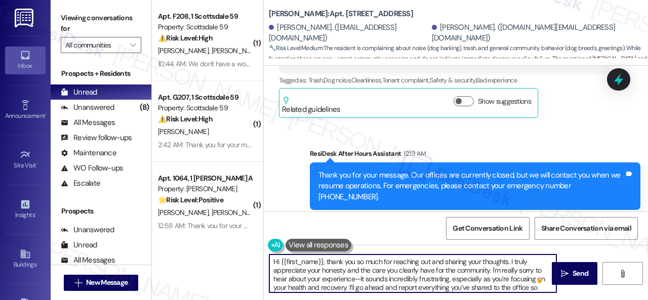
drag, startPoint x: 280, startPoint y: 261, endPoint x: 322, endPoint y: 260, distance: 41.5
click at [322, 260] on textarea "Hi {{first_name}}, thank you so much for reaching out and sharing your thoughts…" at bounding box center [412, 274] width 287 height 38
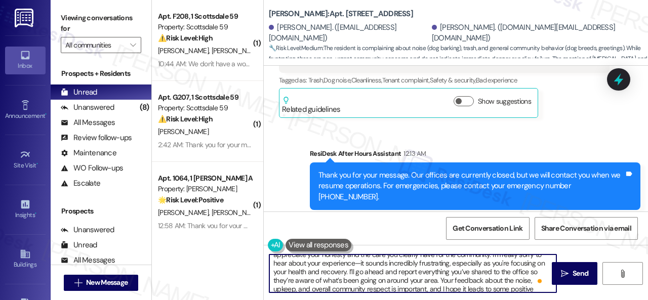
scroll to position [28, 0]
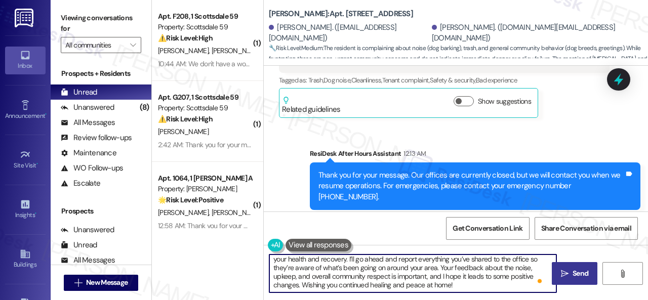
type textarea "Hi Ted, thank you so much for reaching out and sharing your thoughts. I truly a…"
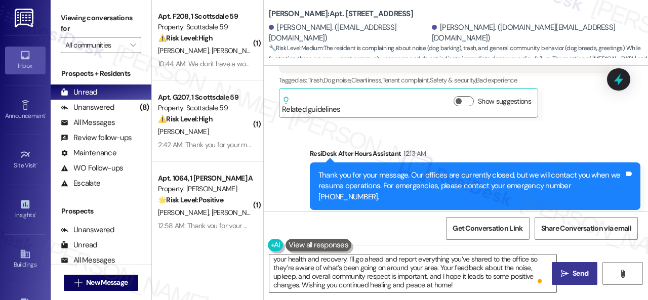
click at [566, 279] on span " Send" at bounding box center [575, 273] width 32 height 11
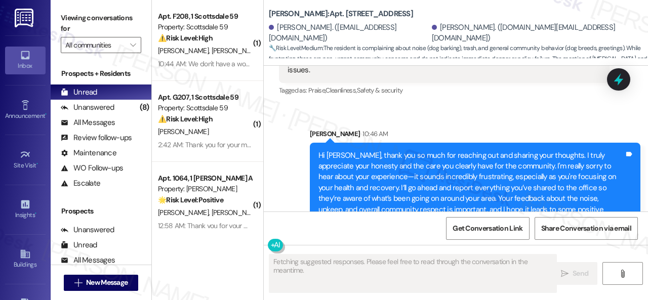
scroll to position [1756, 0]
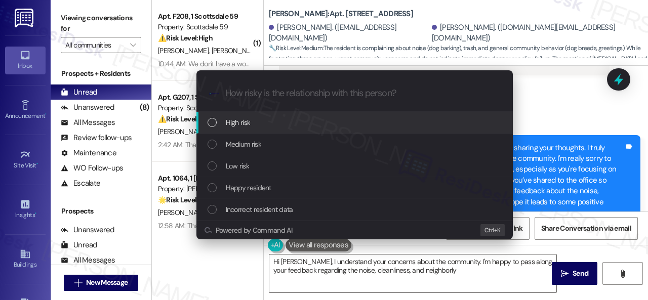
click at [243, 144] on span "Medium risk" at bounding box center [243, 144] width 35 height 11
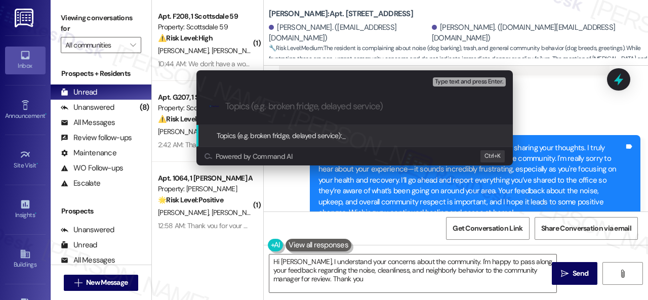
type textarea "Hi Ted, I understand your concerns about the community. I'm happy to pass along…"
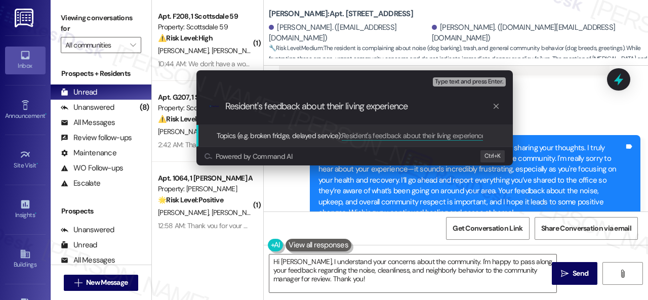
type input "Resident's feedback about their living experience."
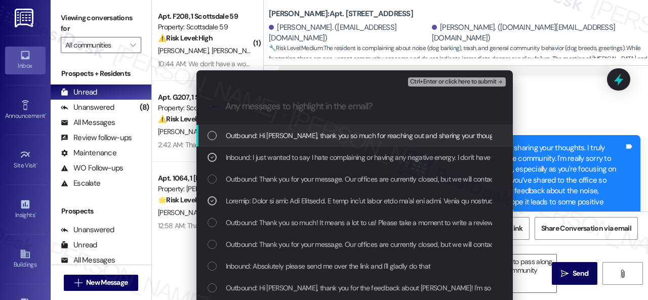
click at [437, 82] on span "Ctrl+Enter or click here to submit" at bounding box center [453, 81] width 87 height 7
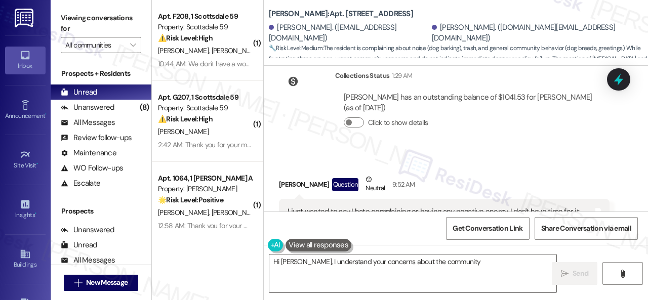
scroll to position [1620, 0]
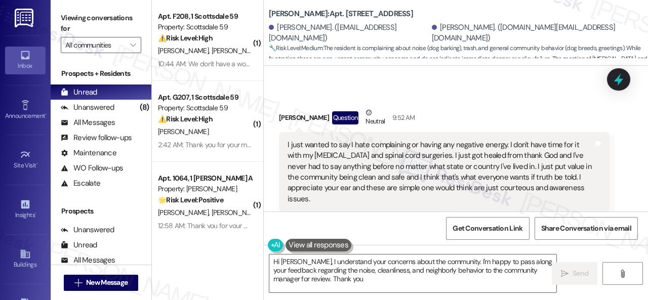
type textarea "Hi Ted, I understand your concerns about the community. I'm happy to pass along…"
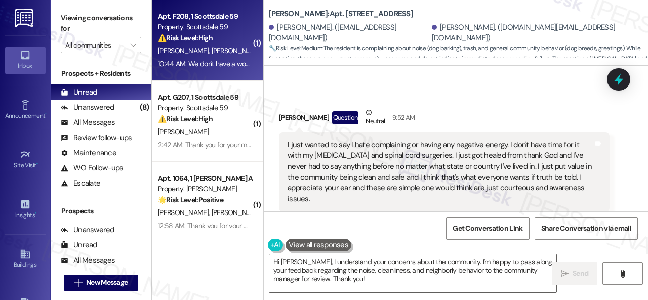
click at [243, 46] on div "M. Hendrix L. Shepherd" at bounding box center [205, 51] width 96 height 13
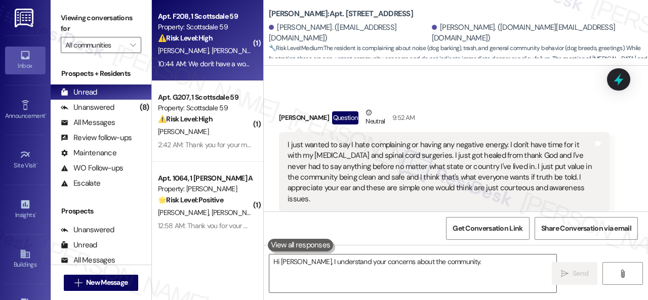
type textarea "Hi Ted, I understand your concerns about the community. I'm"
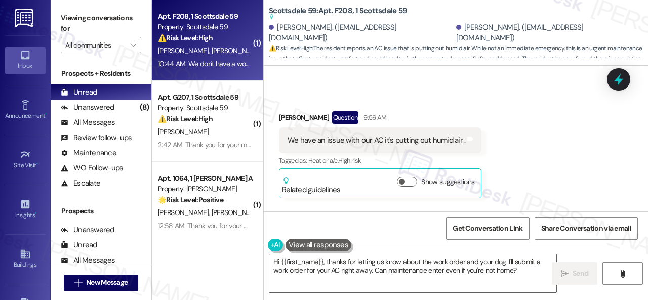
scroll to position [462, 0]
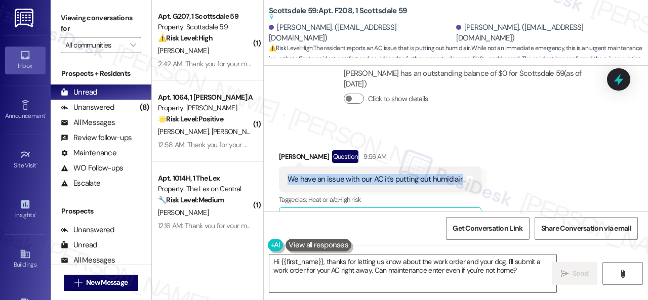
drag, startPoint x: 288, startPoint y: 179, endPoint x: 458, endPoint y: 177, distance: 169.6
click at [458, 177] on div "We have an issue with our AC it's putting out humid air ." at bounding box center [376, 179] width 178 height 11
copy div "We have an issue with our AC it's putting out humid air"
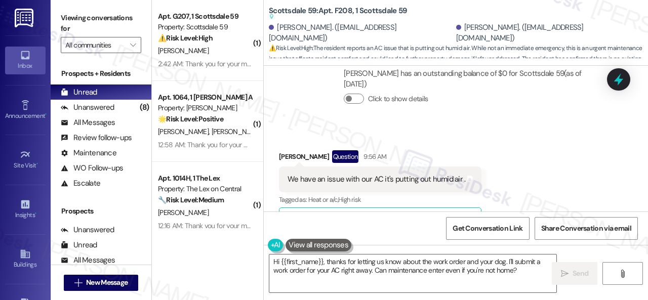
click at [551, 136] on div "Received via SMS Megan Hendrix Question 9:56 AM We have an issue with our AC it…" at bounding box center [456, 186] width 384 height 117
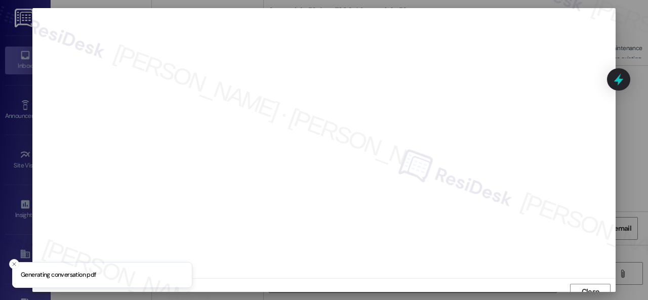
scroll to position [8, 0]
click at [582, 279] on span "Close" at bounding box center [591, 284] width 18 height 11
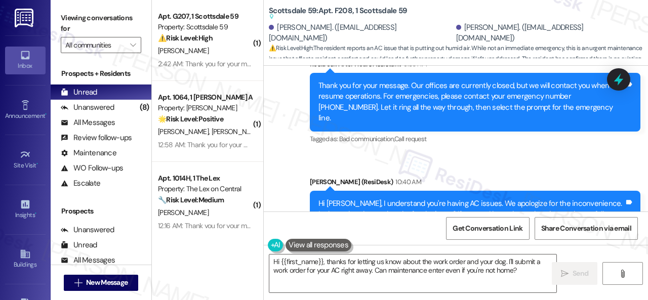
scroll to position [715, 0]
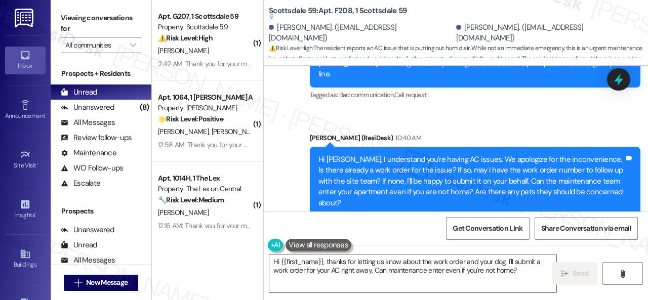
click at [519, 109] on div "Sent via SMS ResiDesk After Hours Assistant 9:56 AM Thank you for your message.…" at bounding box center [456, 115] width 384 height 246
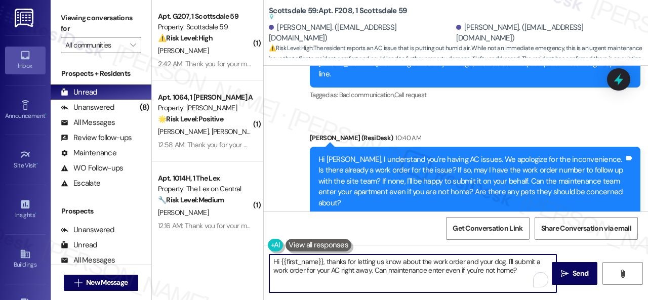
drag, startPoint x: 447, startPoint y: 269, endPoint x: 241, endPoint y: 263, distance: 206.6
click at [241, 263] on div "( 1 ) Apt. G207, 1 Scottsdale 59 Property: Scottsdale 59 ⚠️ Risk Level: High Th…" at bounding box center [400, 150] width 496 height 300
paste textarea "Thank you. I've submitted a work order on your behalf and notified the site tea…"
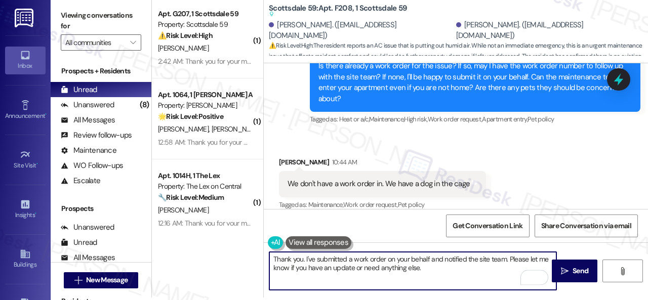
scroll to position [3, 0]
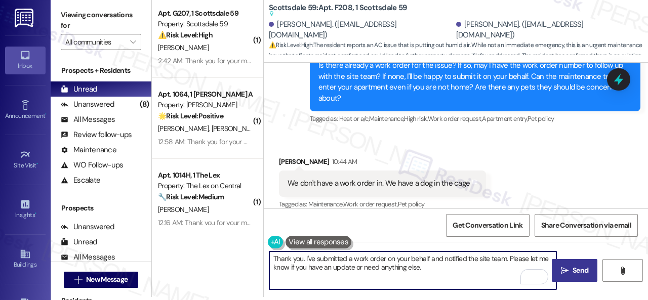
type textarea "Thank you. I've submitted a work order on your behalf and notified the site tea…"
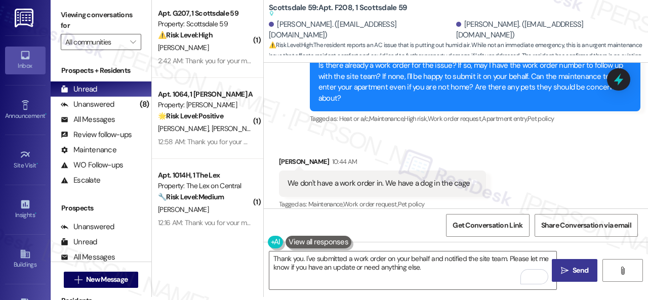
click at [570, 271] on span "Send" at bounding box center [580, 270] width 20 height 11
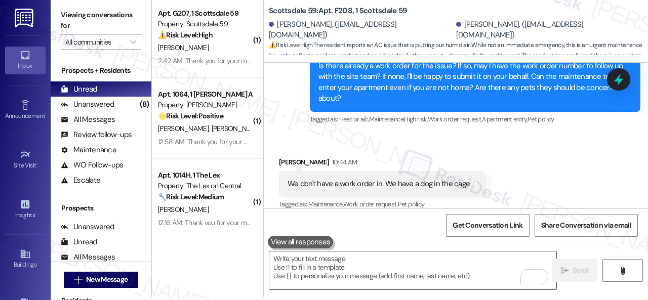
scroll to position [0, 0]
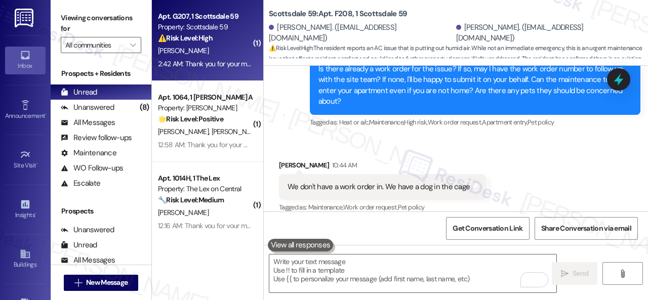
click at [221, 46] on div "V. Abdelnour" at bounding box center [205, 51] width 96 height 13
type textarea "Fetching suggested responses. Please feel free to read through the conversation…"
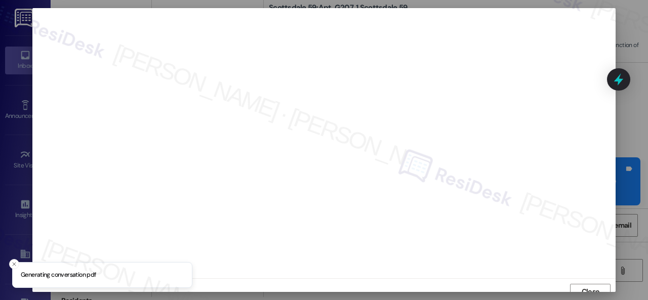
scroll to position [8, 0]
click at [586, 282] on span "Close" at bounding box center [591, 284] width 18 height 11
click at [592, 286] on span "Close" at bounding box center [591, 284] width 18 height 11
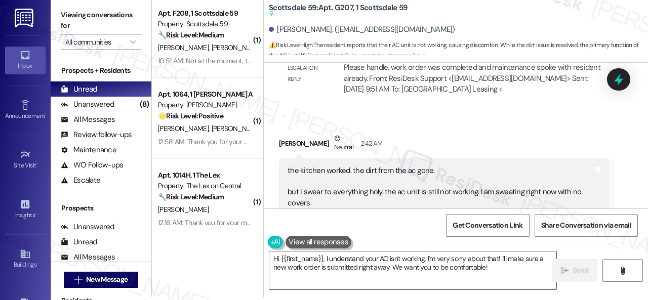
scroll to position [6928, 0]
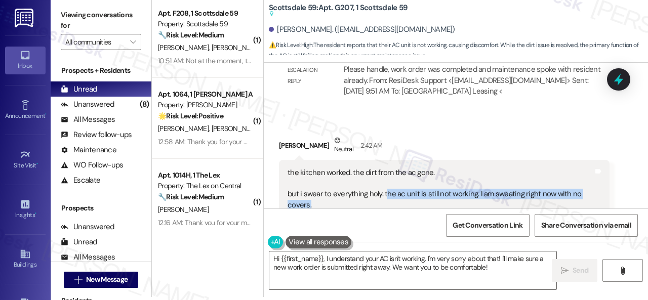
drag, startPoint x: 384, startPoint y: 155, endPoint x: 391, endPoint y: 165, distance: 12.3
click at [391, 168] on div "the kitchen worked. the dirt from the ac gone. but i swear to everything holy. …" at bounding box center [440, 190] width 306 height 44
copy div "he ac unit is still not working. I am sweating right now with no covers."
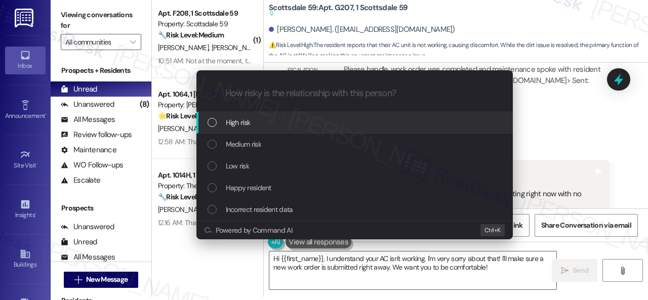
click at [553, 102] on div "Escalate Conversation How risky is the relationship with this person? Topics (e…" at bounding box center [324, 150] width 648 height 300
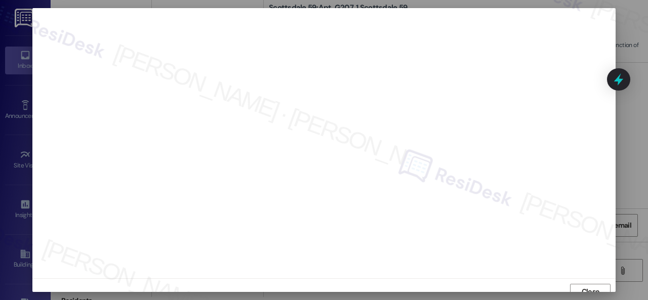
scroll to position [8, 0]
click at [591, 287] on span "Close" at bounding box center [591, 284] width 18 height 11
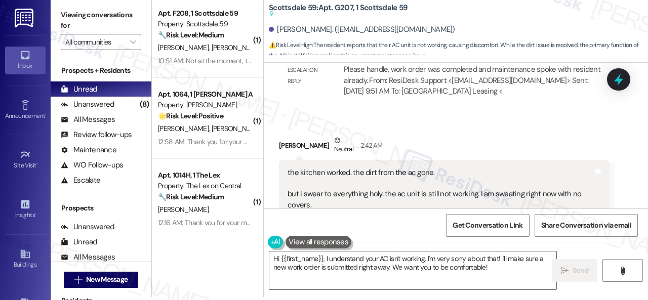
click at [535, 135] on div "Vladimir Abdelnour Neutral 2:42 AM" at bounding box center [444, 147] width 331 height 25
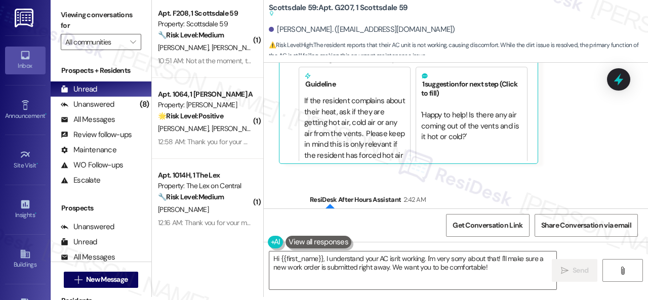
scroll to position [7181, 0]
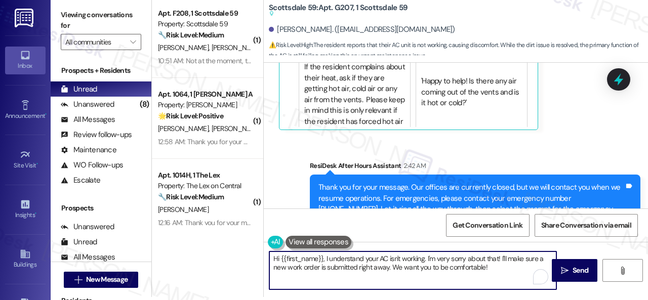
drag, startPoint x: 393, startPoint y: 258, endPoint x: 401, endPoint y: 258, distance: 8.1
click at [401, 258] on textarea "Hi {{first_name}}, I understand your AC isn't working. I'm very sorry about tha…" at bounding box center [412, 271] width 287 height 38
type textarea "Hi {{first_name}}, I understand your AC is still not working. I'm very sorry ab…"
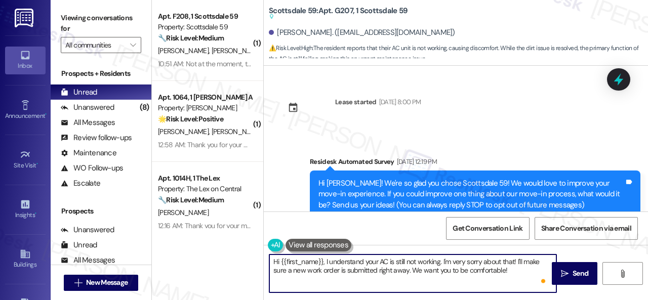
scroll to position [7181, 0]
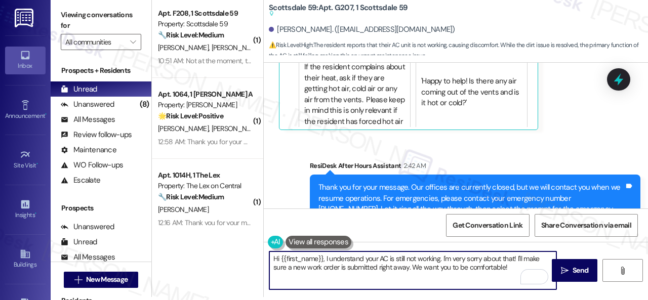
drag, startPoint x: 326, startPoint y: 258, endPoint x: 362, endPoint y: 259, distance: 36.5
click at [362, 259] on textarea "Hi {{first_name}}, I understand your AC is still not working. I'm very sorry ab…" at bounding box center [412, 271] width 287 height 38
click at [337, 262] on textarea "Hi {{first_name}}, I'm sorry to heaR your AC is still not working. I'm very sor…" at bounding box center [412, 271] width 287 height 38
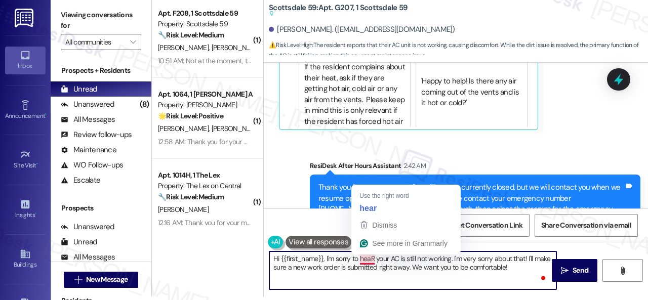
click at [371, 261] on textarea "Hi {{first_name}}, I'm sorry to heaR your AC is still not working. I'm very sor…" at bounding box center [412, 271] width 287 height 38
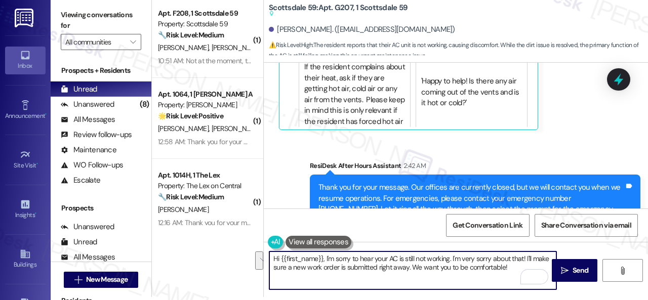
drag, startPoint x: 452, startPoint y: 258, endPoint x: 502, endPoint y: 267, distance: 50.5
click at [507, 266] on textarea "Hi {{first_name}}, I'm sorry to hear your AC is still not working. I'm very sor…" at bounding box center [412, 271] width 287 height 38
type textarea "Hi {{first_name}}, I'm sorry to hear your AC is still not working. Thank you fo…"
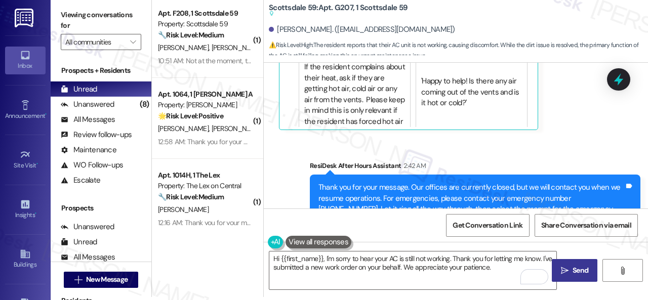
click at [582, 271] on span "Send" at bounding box center [580, 270] width 16 height 11
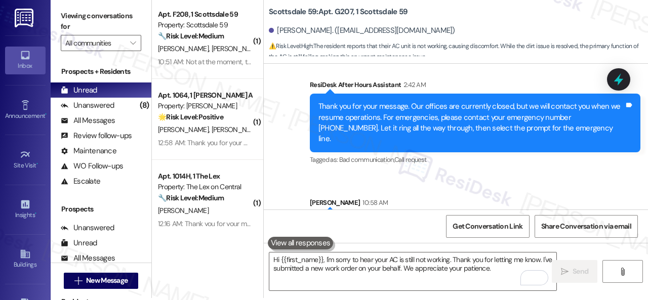
scroll to position [3, 0]
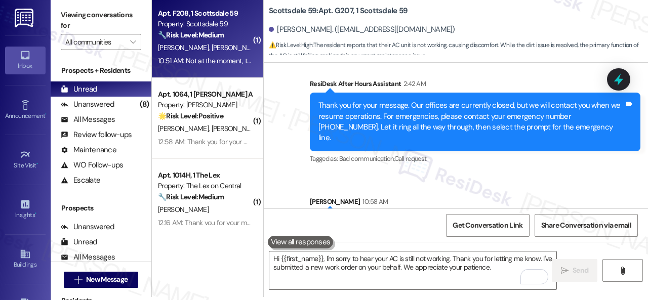
click at [242, 45] on div "M. Hendrix L. Shepherd" at bounding box center [205, 48] width 96 height 13
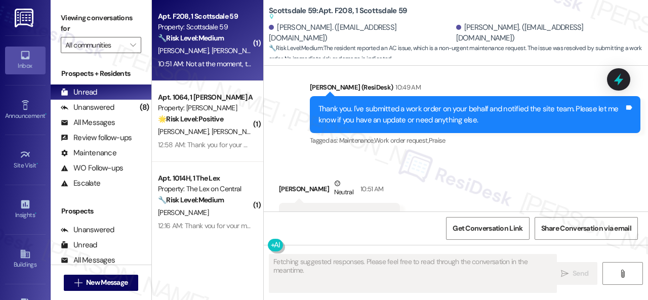
scroll to position [1009, 0]
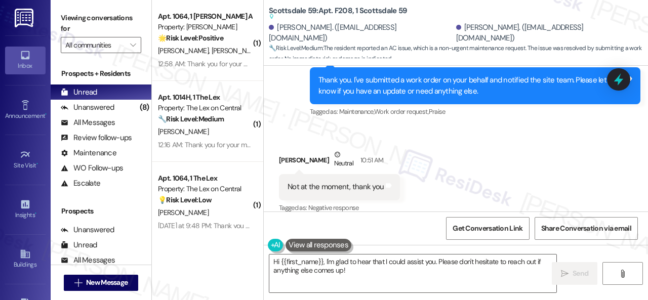
click at [239, 231] on div "( 1 ) Apt. 1064, 1 Dana Park Apts LLC Property: Dana Park 🌟 Risk Level: Positiv…" at bounding box center [400, 150] width 496 height 300
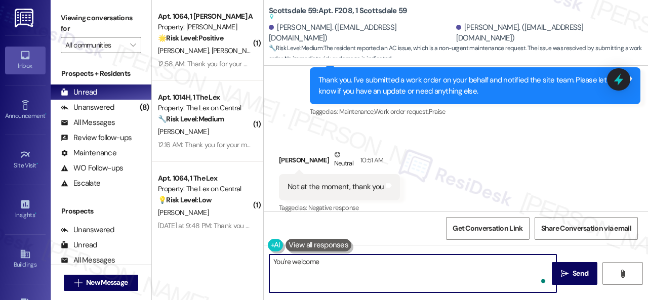
type textarea "You're welcome!"
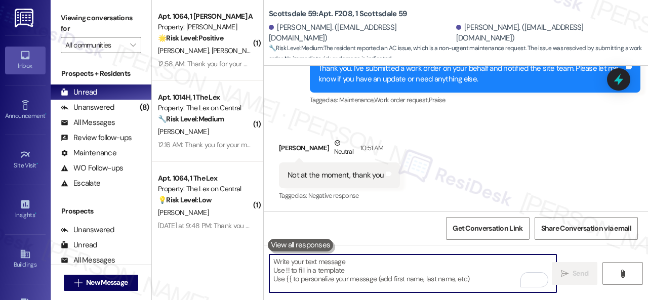
scroll to position [979, 0]
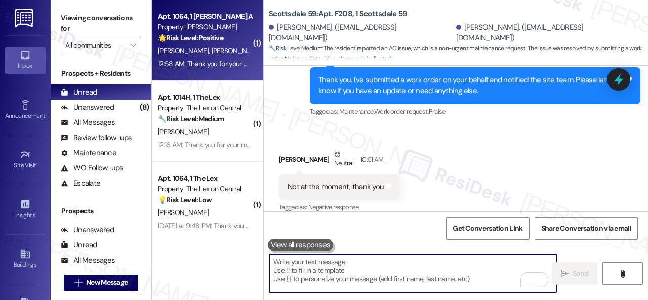
click at [231, 55] on div "M. Yonan J. Buri" at bounding box center [205, 51] width 96 height 13
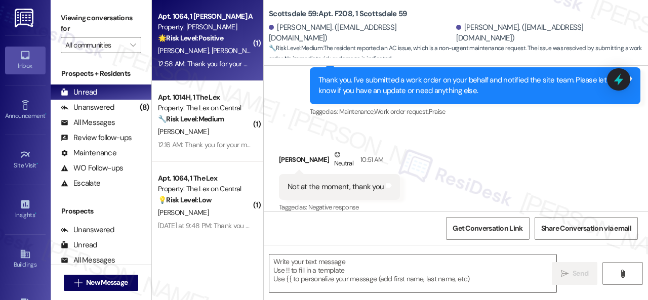
type textarea "Fetching suggested responses. Please feel free to read through the conversation…"
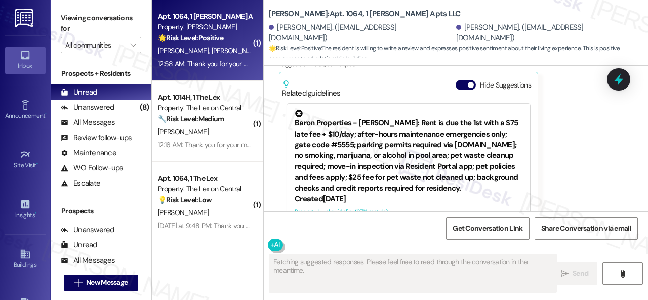
scroll to position [489, 0]
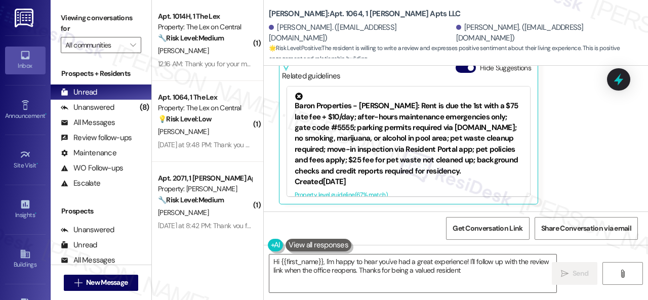
type textarea "Hi {{first_name}}, I'm happy to hear you've had a great experience! I'll follow…"
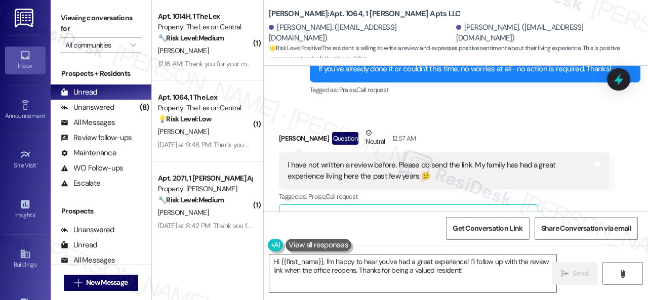
scroll to position [388, 0]
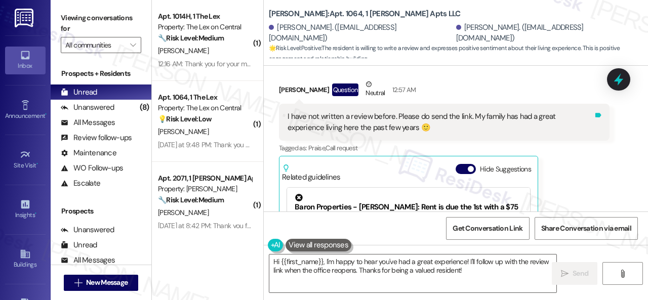
click at [595, 113] on icon at bounding box center [598, 115] width 6 height 5
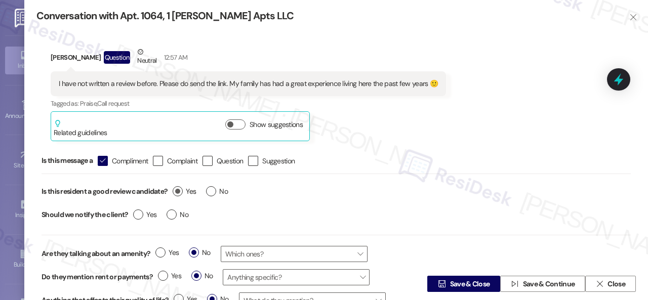
click at [182, 191] on label "Yes" at bounding box center [184, 191] width 23 height 11
click at [182, 191] on input "Yes" at bounding box center [184, 192] width 23 height 13
radio input "true"
click at [457, 285] on span "Save & Close" at bounding box center [470, 284] width 40 height 11
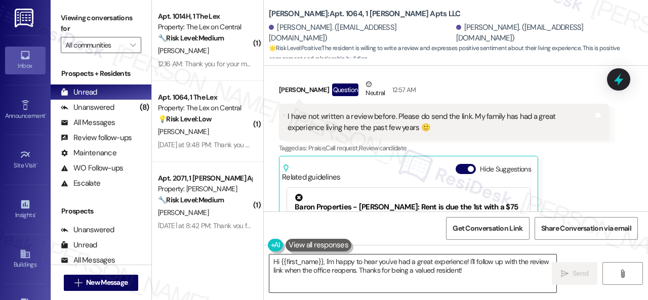
click at [319, 267] on textarea "Hi {{first_name}}, I'm happy to hear you've had a great experience! I'll follow…" at bounding box center [412, 274] width 287 height 38
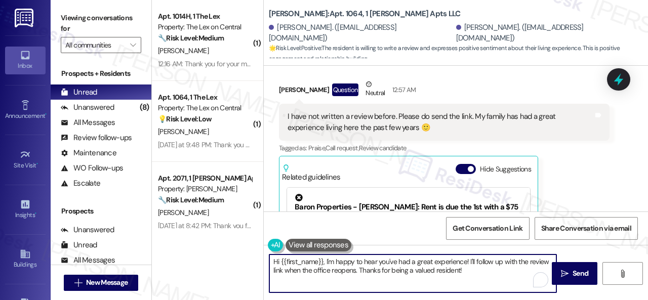
paste textarea "Thank you so much! It means a lot to us! Please take a moment to write a review…"
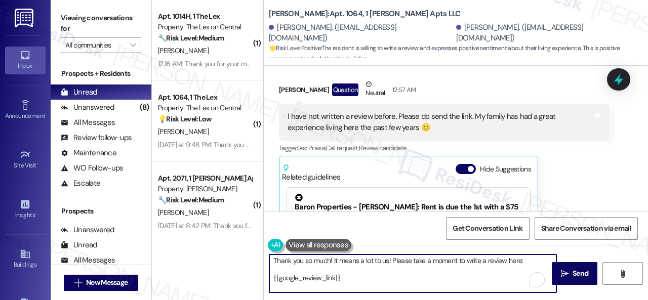
scroll to position [0, 0]
type textarea "Thank you so much! It means a lot to us! Please take a moment to write a review…"
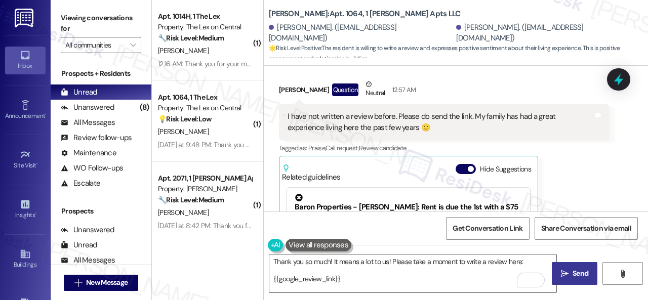
click at [572, 276] on span "Send" at bounding box center [580, 273] width 16 height 11
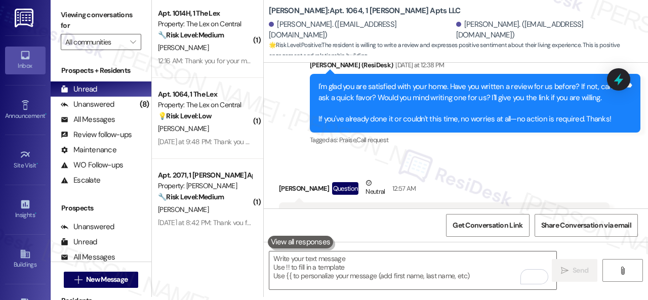
scroll to position [285, 0]
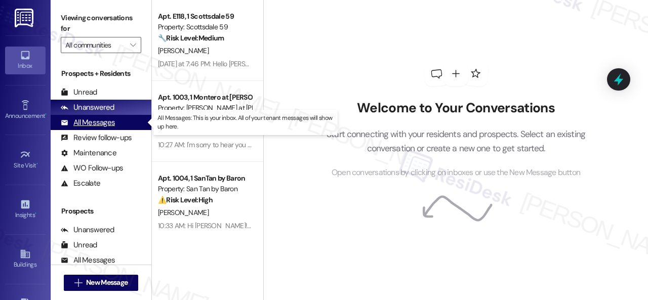
click at [99, 126] on div "All Messages" at bounding box center [88, 122] width 54 height 11
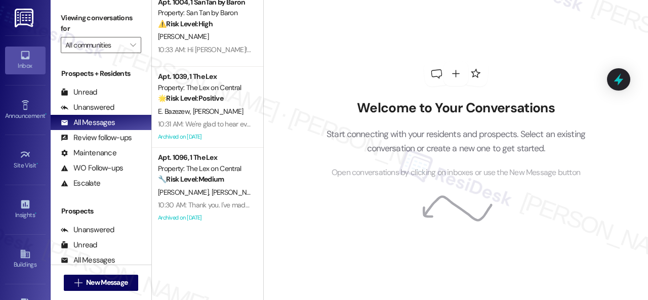
scroll to position [607, 0]
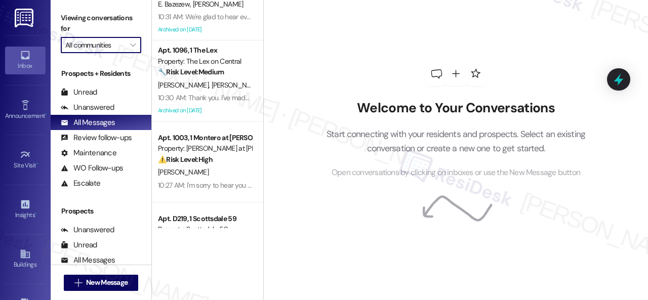
click at [122, 43] on input "All communities" at bounding box center [95, 45] width 60 height 16
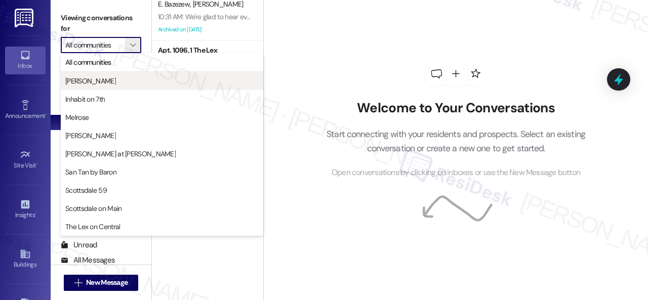
click at [94, 75] on button "[PERSON_NAME]" at bounding box center [162, 81] width 202 height 18
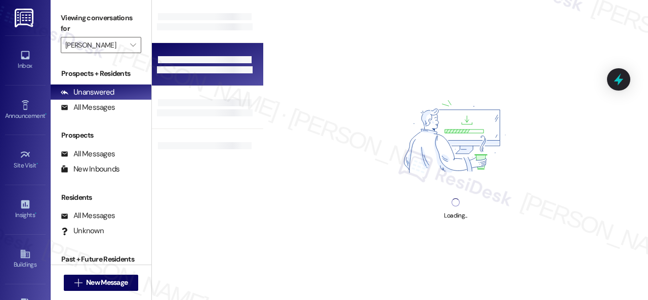
type input "Dana Park"
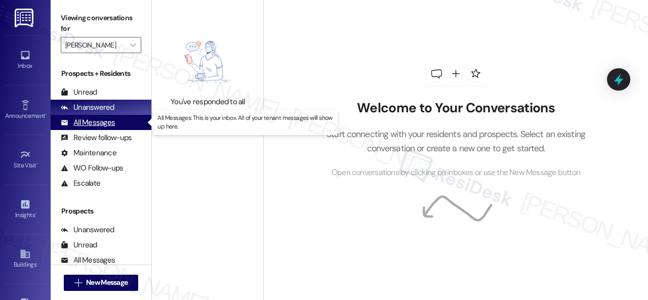
click at [100, 120] on div "All Messages" at bounding box center [88, 122] width 54 height 11
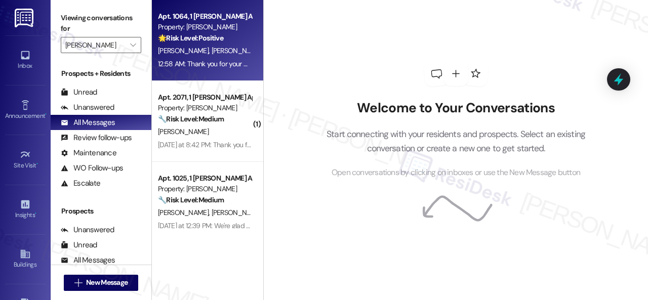
click at [238, 41] on div "🌟 Risk Level: Positive The resident is willing to write a review and expresses …" at bounding box center [205, 38] width 94 height 11
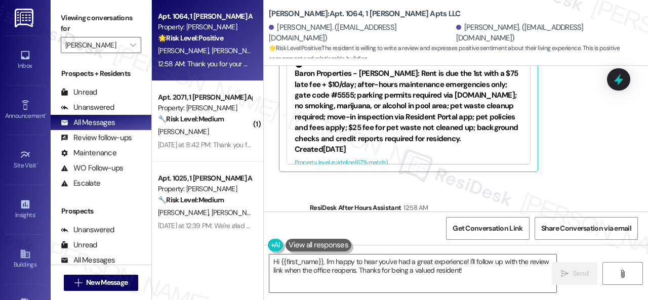
scroll to position [690, 0]
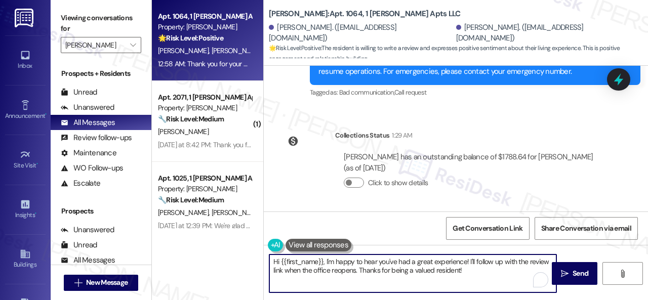
drag, startPoint x: 483, startPoint y: 272, endPoint x: 227, endPoint y: 252, distance: 256.9
click at [227, 252] on div "Apt. 1064, 1 Dana Park Apts LLC Property: Dana Park 🌟 Risk Level: Positive The …" at bounding box center [400, 150] width 496 height 300
paste textarea "Thank you so much! It means a lot to us! Please take a moment to write a review…"
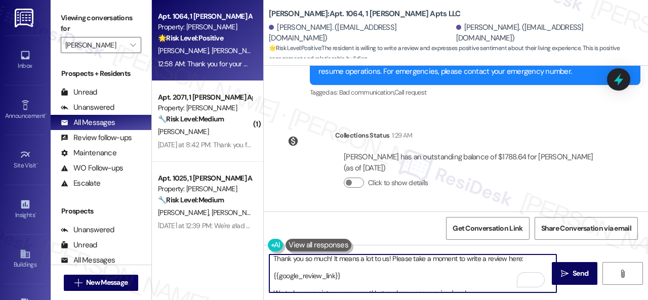
scroll to position [0, 0]
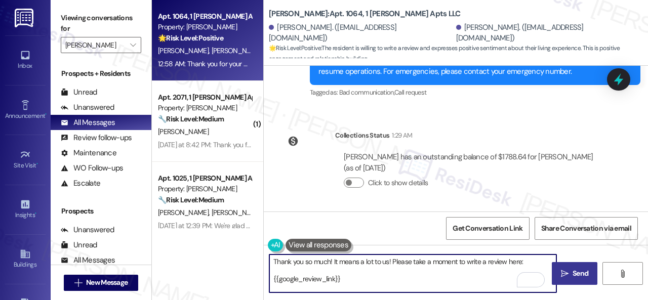
type textarea "Thank you so much! It means a lot to us! Please take a moment to write a review…"
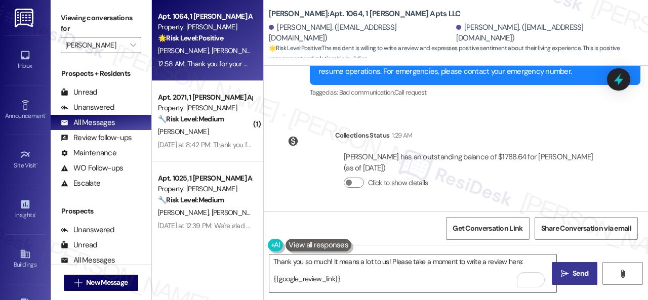
click at [572, 276] on span "Send" at bounding box center [580, 273] width 16 height 11
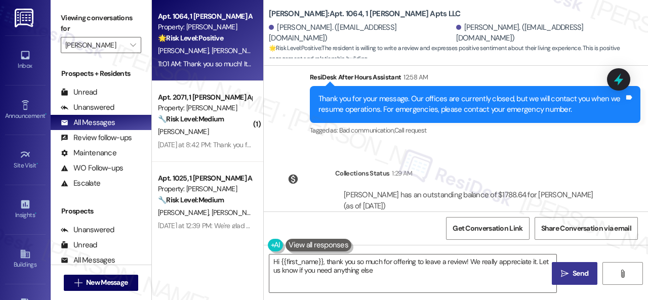
type textarea "Hi {{first_name}}, thank you so much for offering to leave a review! We really …"
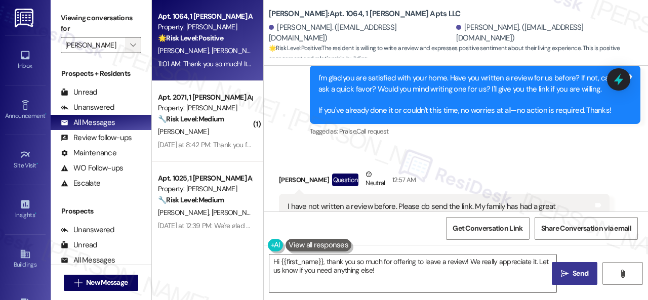
click at [134, 45] on icon "" at bounding box center [133, 45] width 6 height 8
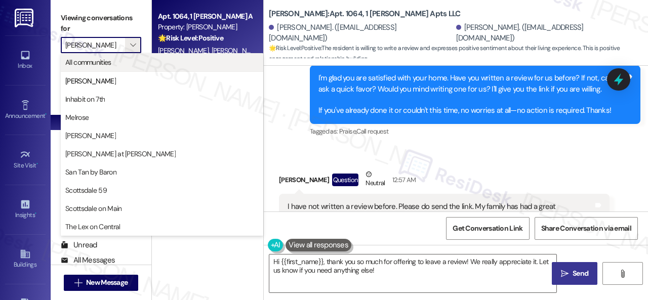
click at [108, 60] on span "All communities" at bounding box center [88, 62] width 46 height 10
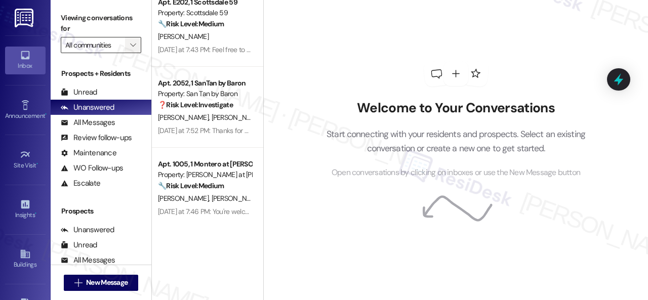
click at [135, 45] on icon "" at bounding box center [133, 45] width 6 height 8
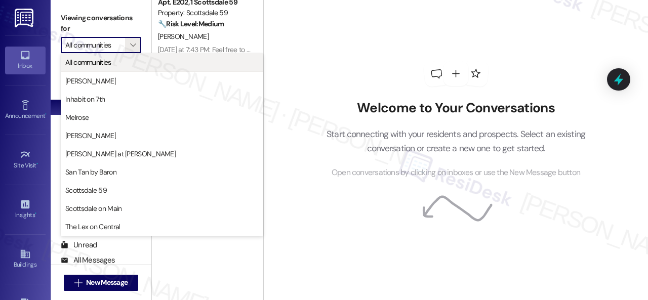
click at [106, 63] on span "All communities" at bounding box center [88, 62] width 46 height 10
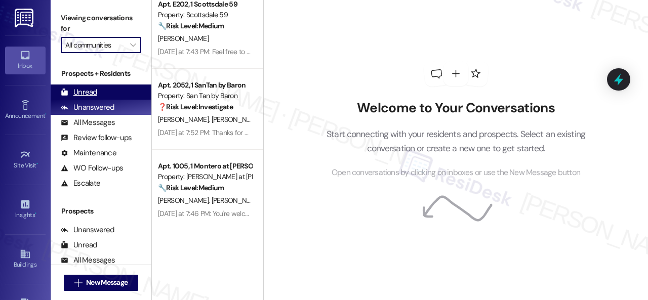
scroll to position [419, 0]
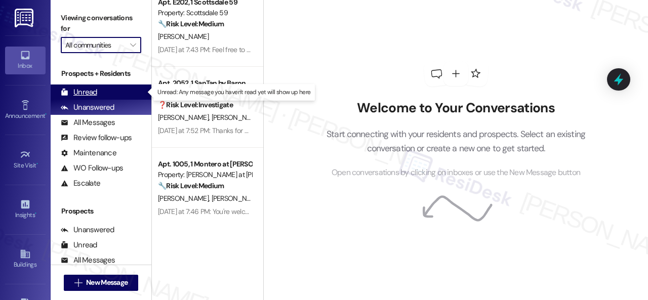
click at [90, 92] on div "Unread" at bounding box center [79, 92] width 36 height 11
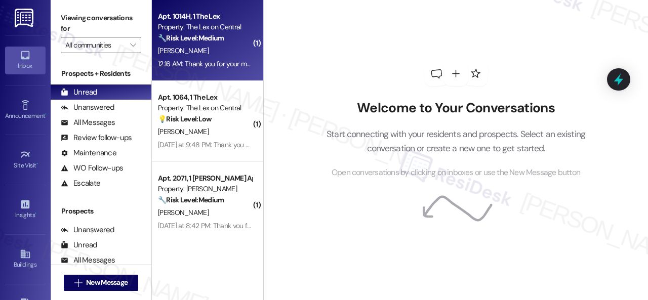
click at [233, 52] on div "T. Christensen" at bounding box center [205, 51] width 96 height 13
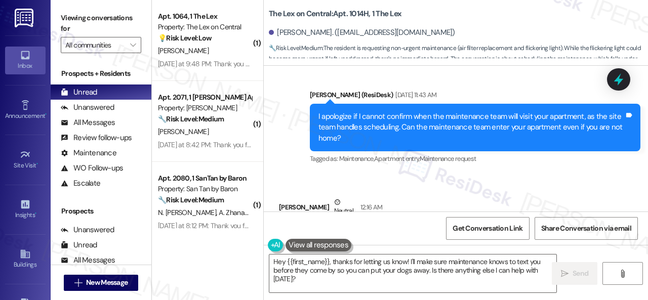
scroll to position [642, 0]
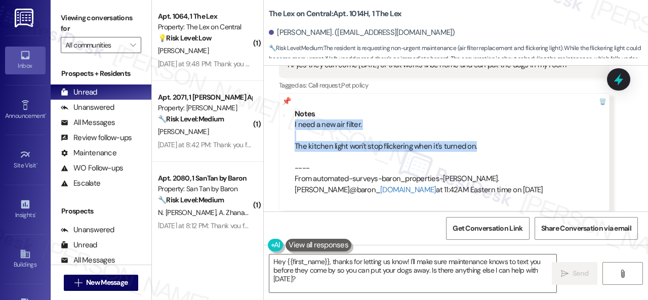
drag, startPoint x: 294, startPoint y: 125, endPoint x: 478, endPoint y: 148, distance: 185.7
click at [478, 148] on div "Notes I need a new air filter. The kitchen light won't stop flickering when it'…" at bounding box center [444, 152] width 331 height 118
copy div "I need a new air filter. The kitchen light won't stop flickering when it's turn…"
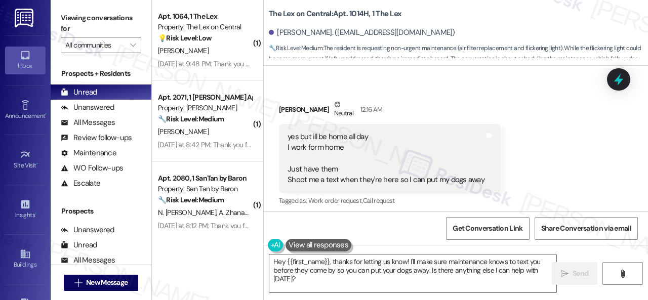
scroll to position [895, 0]
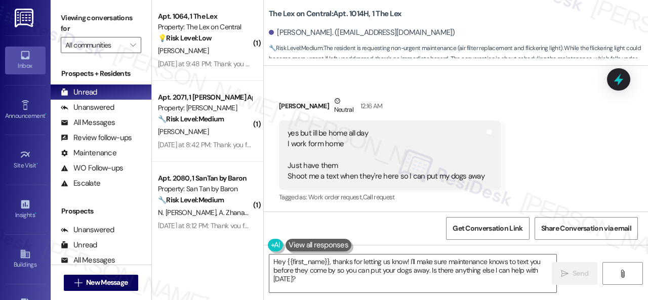
click at [534, 169] on div "Received via SMS Tyler Christensen Neutral 12:16 AM yes but ill be home all day…" at bounding box center [456, 142] width 384 height 139
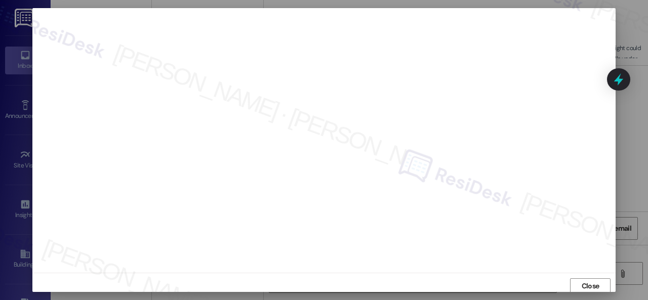
scroll to position [0, 0]
click at [585, 286] on span "Close" at bounding box center [591, 291] width 18 height 11
click at [575, 278] on button "Close" at bounding box center [590, 279] width 40 height 16
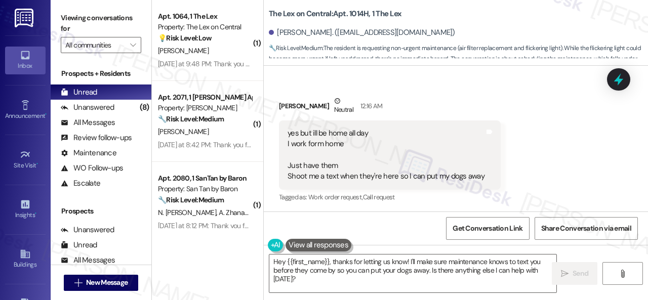
click at [521, 139] on div "Received via SMS Tyler Christensen Neutral 12:16 AM yes but ill be home all day…" at bounding box center [456, 142] width 384 height 139
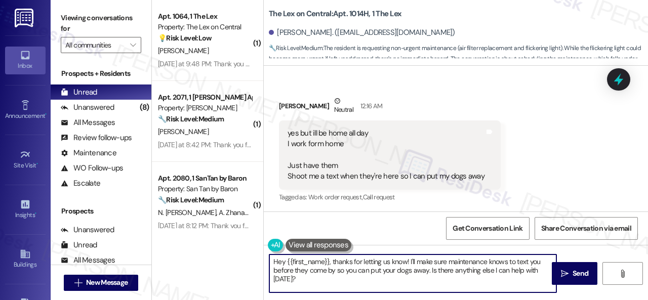
drag, startPoint x: 283, startPoint y: 274, endPoint x: 252, endPoint y: 256, distance: 36.3
click at [252, 256] on div "( 1 ) Apt. 1064, 1 The Lex Property: The Lex on Central 💡 Risk Level: Low The r…" at bounding box center [400, 150] width 496 height 300
paste textarea "Thank you. I've submitted work orders on your behalf and notified the site team…"
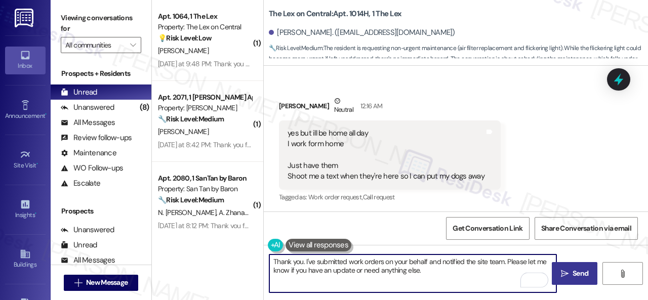
type textarea "Thank you. I've submitted work orders on your behalf and notified the site team…"
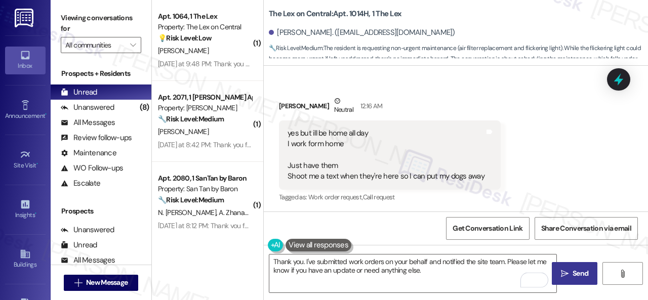
click at [561, 277] on icon "" at bounding box center [565, 274] width 8 height 8
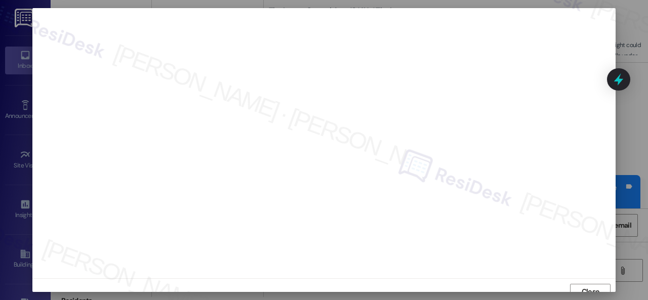
scroll to position [8, 0]
click at [583, 282] on span "Close" at bounding box center [591, 284] width 18 height 11
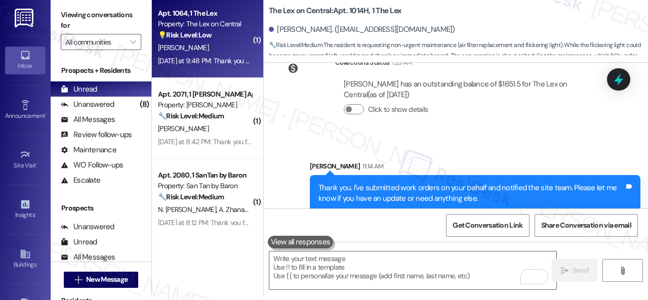
click at [230, 49] on div "M. Staten" at bounding box center [205, 48] width 96 height 13
type textarea "Fetching suggested responses. Please feel free to read through the conversation…"
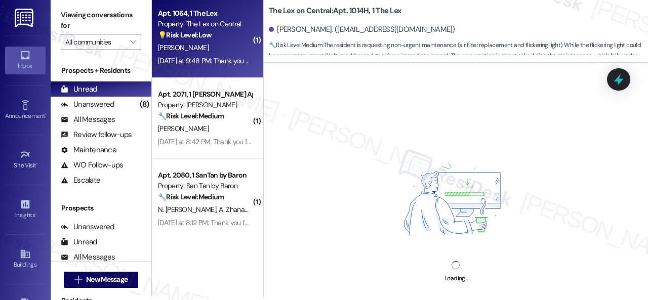
click at [216, 51] on div "M. Staten" at bounding box center [205, 48] width 96 height 13
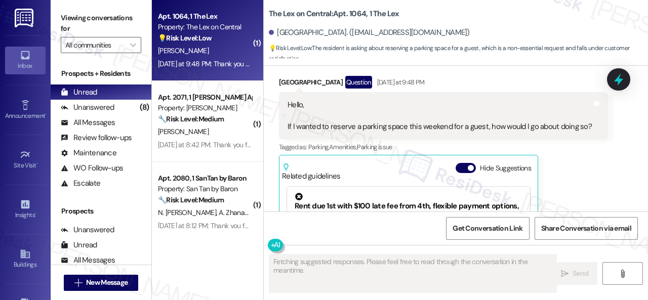
scroll to position [315, 0]
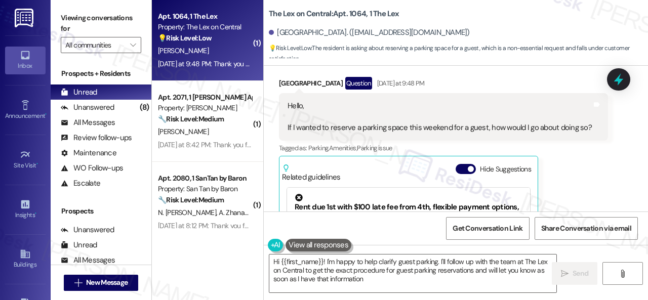
type textarea "Hi {{first_name}}! I'm happy to help clarify guest parking. I'll follow up with…"
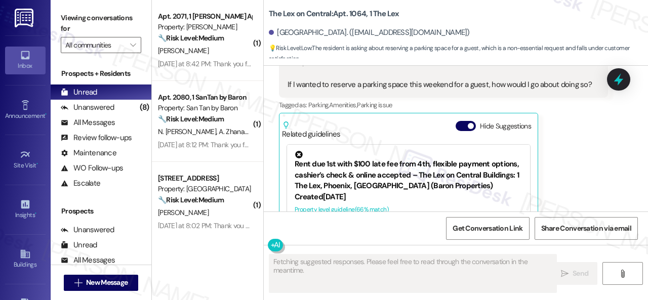
scroll to position [265, 0]
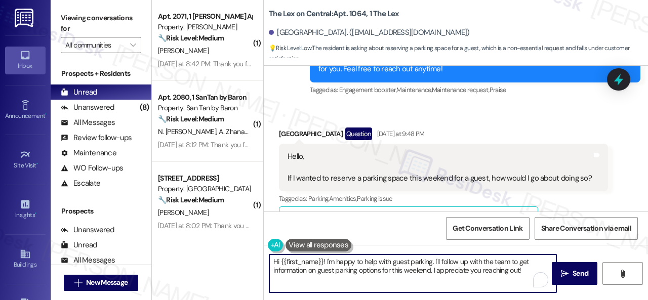
drag, startPoint x: 479, startPoint y: 270, endPoint x: 524, endPoint y: 270, distance: 45.6
click at [524, 270] on textarea "Hi {{first_name}}! I'm happy to help with guest parking. I'll follow up with th…" at bounding box center [412, 274] width 287 height 38
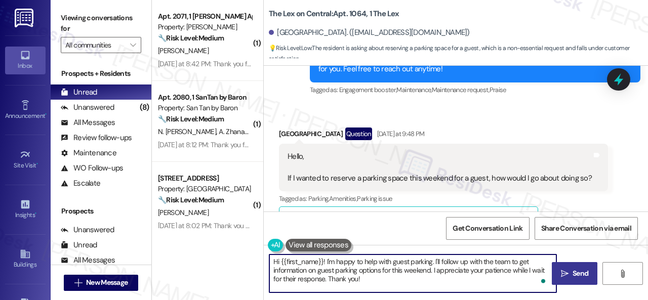
type textarea "Hi {{first_name}}! I'm happy to help with guest parking. I'll follow up with th…"
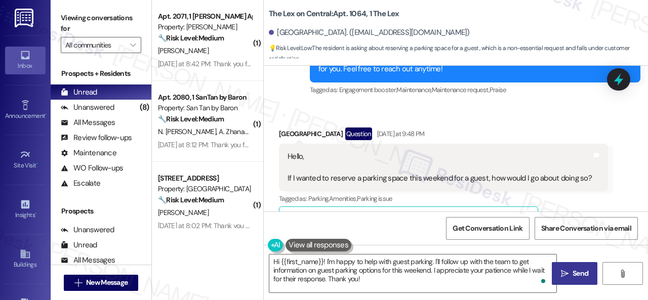
click at [572, 276] on span "Send" at bounding box center [580, 273] width 16 height 11
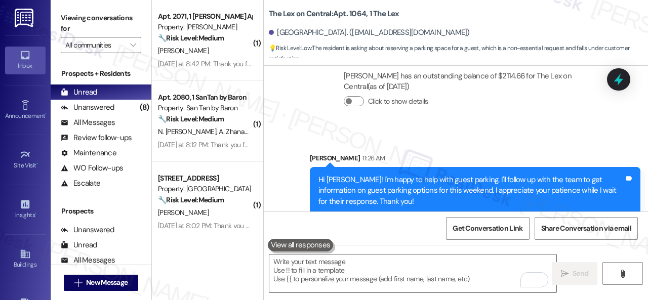
scroll to position [3, 0]
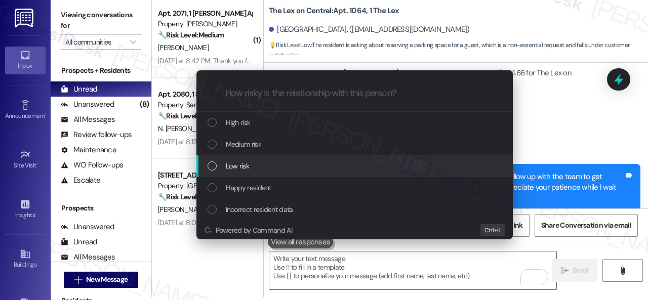
drag, startPoint x: 243, startPoint y: 164, endPoint x: 236, endPoint y: 163, distance: 7.7
click at [244, 164] on span "Low risk" at bounding box center [237, 165] width 23 height 11
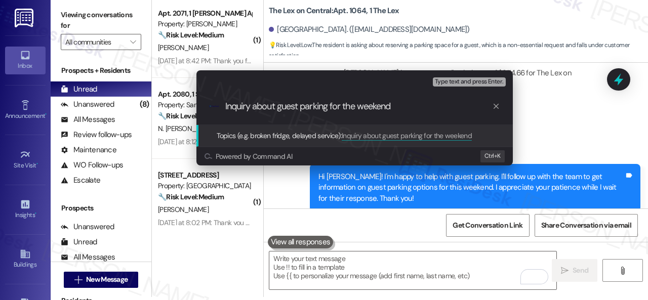
type input "Inquiry about guest parking for the weekend."
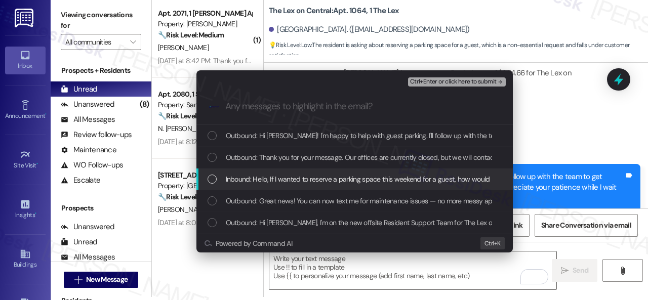
click at [280, 182] on span "Inbound: Hello, If I wanted to reserve a parking space this weekend for a guest…" at bounding box center [388, 179] width 325 height 11
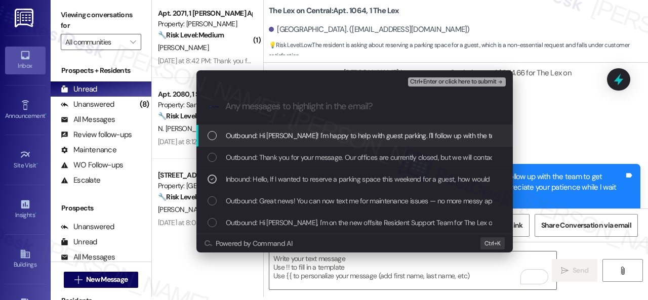
click at [436, 82] on span "Ctrl+Enter or click here to submit" at bounding box center [453, 81] width 87 height 7
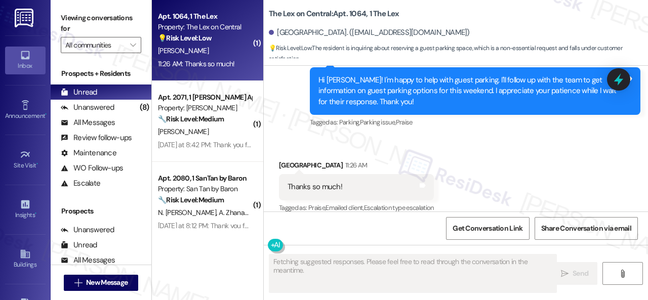
scroll to position [690, 0]
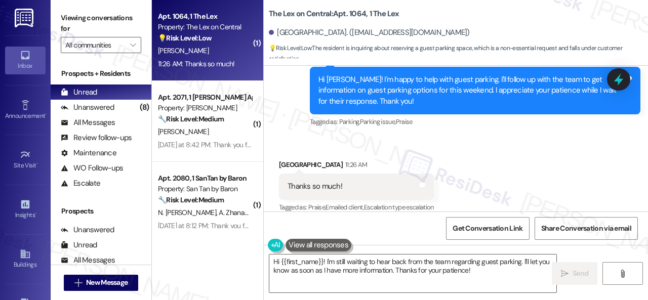
drag, startPoint x: 474, startPoint y: 270, endPoint x: 187, endPoint y: 242, distance: 287.8
click at [259, 262] on div "( 1 ) Apt. 1064, 1 The Lex Property: The Lex on Central 💡 Risk Level: Low The r…" at bounding box center [400, 150] width 496 height 300
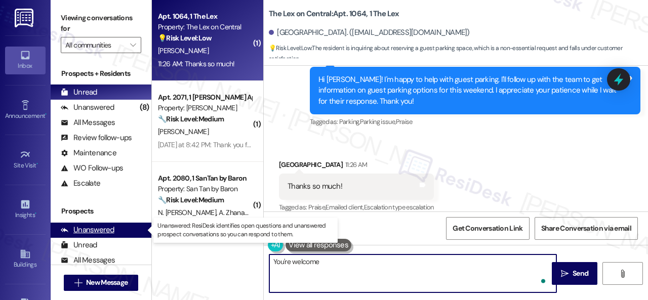
type textarea "You're welcome."
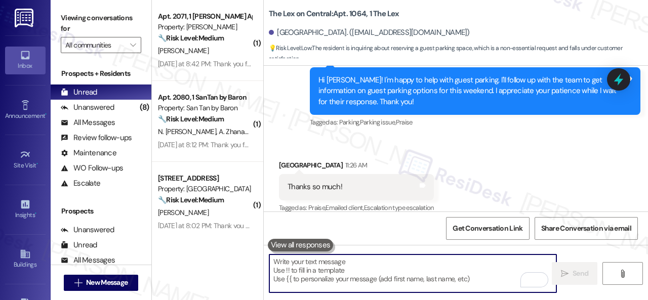
scroll to position [760, 0]
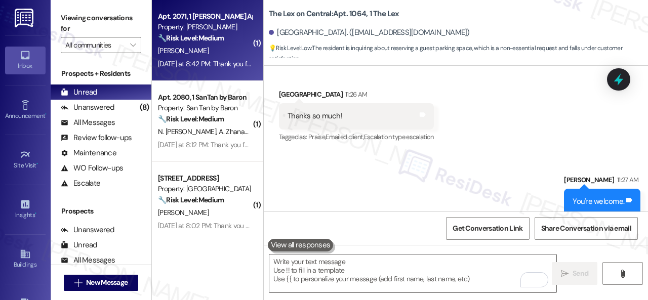
click at [217, 54] on div "N. Gonzalez" at bounding box center [205, 51] width 96 height 13
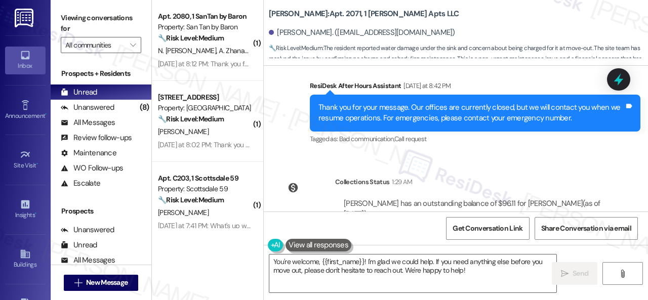
scroll to position [3087, 0]
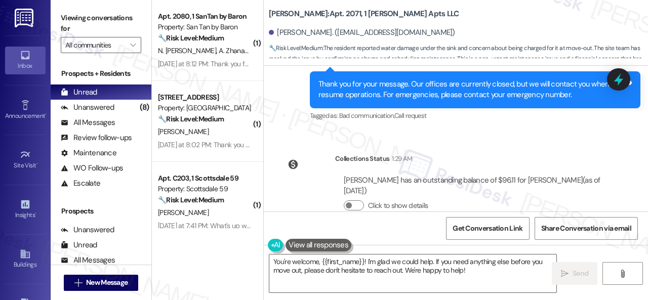
drag, startPoint x: 488, startPoint y: 275, endPoint x: 234, endPoint y: 240, distance: 256.9
click at [238, 243] on div "( 1 ) Apt. 2080, 1 SanTan by Baron Property: San Tan by Baron 🔧 Risk Level: Med…" at bounding box center [400, 150] width 496 height 300
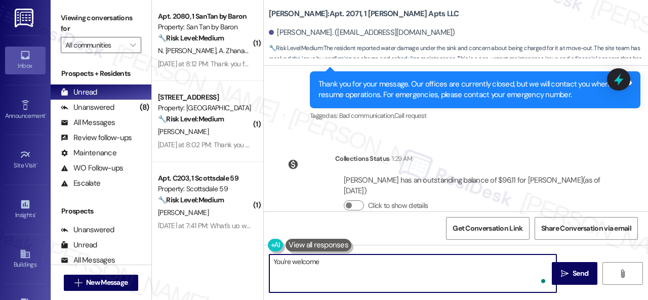
type textarea "You're welcome!"
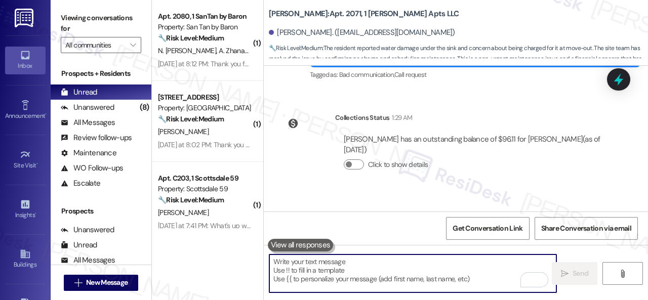
scroll to position [3157, 0]
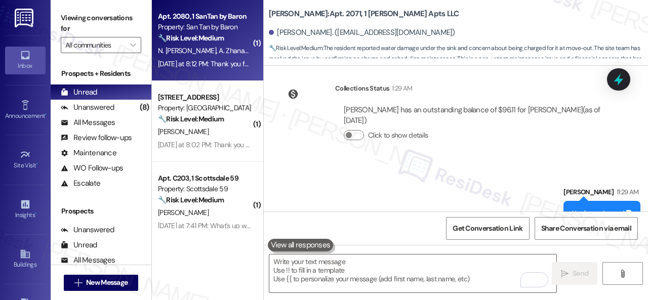
click at [236, 44] on div "Apt. 2080, 1 SanTan by Baron Property: San Tan by Baron 🔧 Risk Level: Medium Th…" at bounding box center [205, 27] width 96 height 34
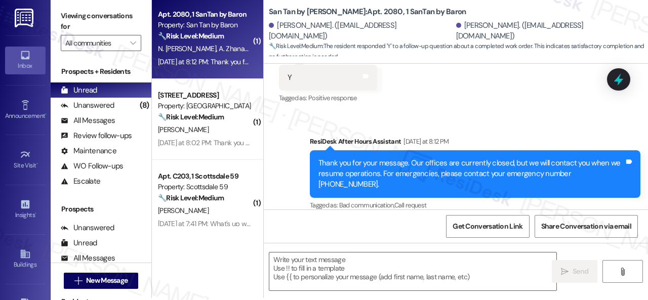
scroll to position [3, 0]
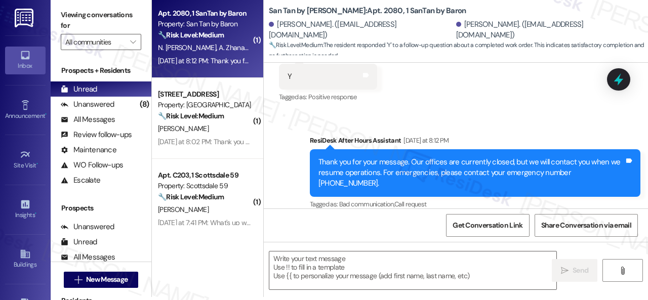
click at [286, 157] on div "Sent via SMS ResiDesk After Hours Assistant Yesterday at 8:12 PM Thank you for …" at bounding box center [456, 165] width 384 height 107
click at [330, 266] on textarea at bounding box center [412, 271] width 287 height 38
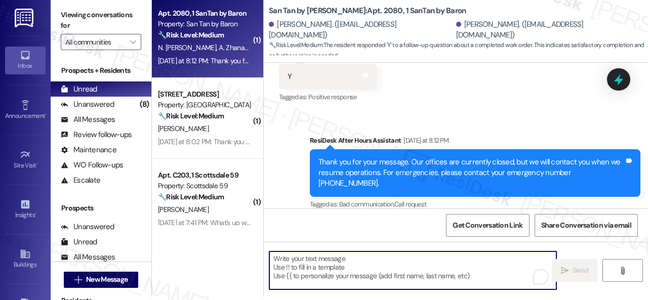
paste textarea "We're glad to hear everything’s taken care of. If your experience at {{property…"
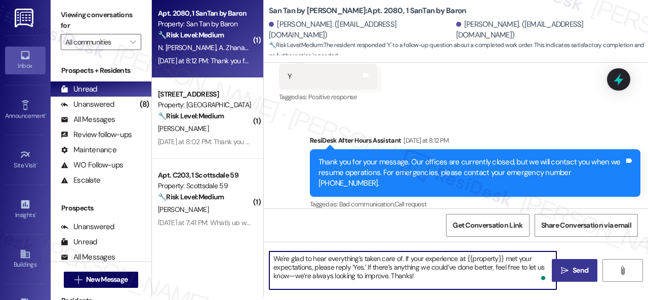
type textarea "We're glad to hear everything’s taken care of. If your experience at {{property…"
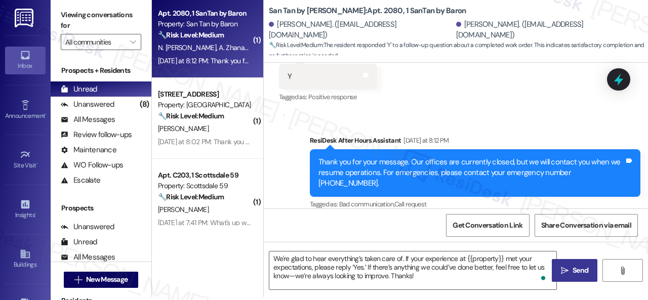
click at [574, 272] on span "Send" at bounding box center [580, 270] width 16 height 11
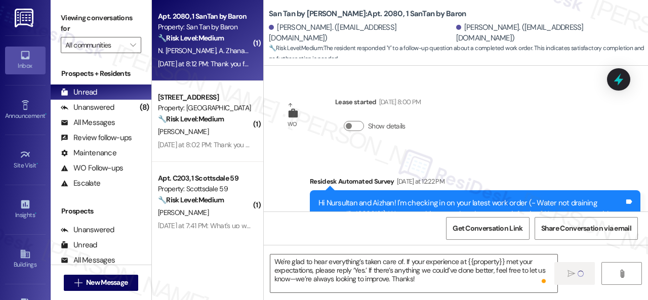
scroll to position [231, 0]
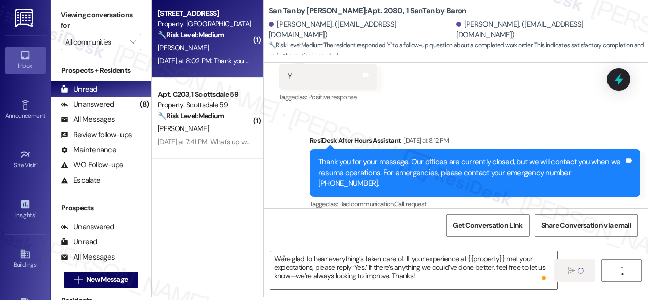
click at [222, 51] on div "[PERSON_NAME]" at bounding box center [205, 48] width 96 height 13
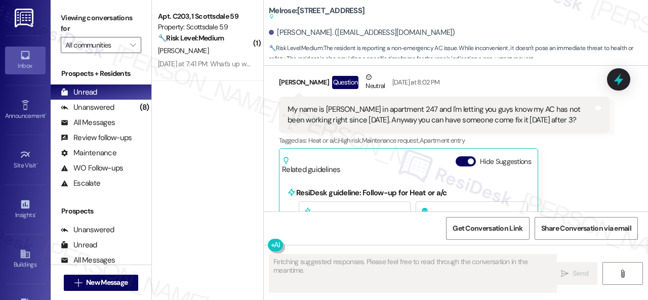
scroll to position [4466, 0]
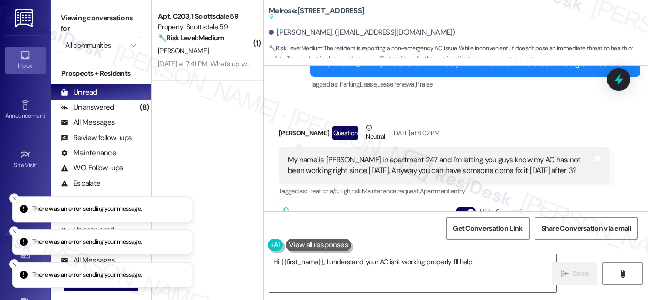
click at [480, 115] on div "Received via SMS [PERSON_NAME] Question Neutral [DATE] at 8:02 PM My name is [P…" at bounding box center [444, 296] width 346 height 362
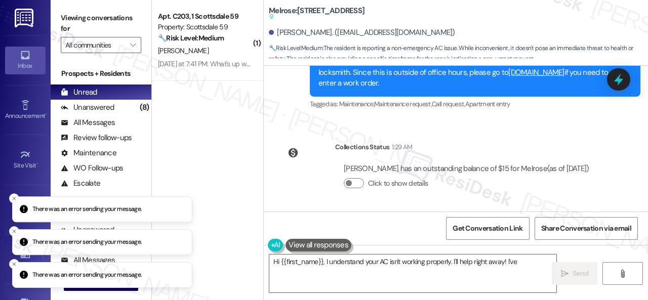
scroll to position [3, 0]
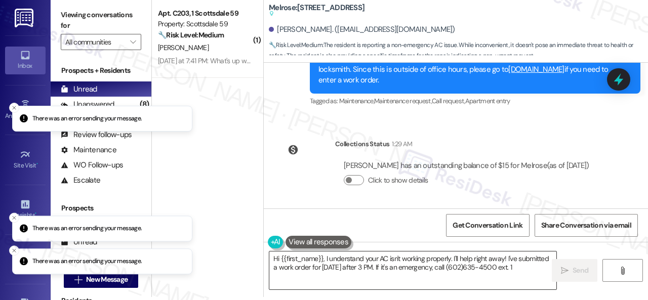
type textarea "Hi {{first_name}}, I understand your AC isn't working properly. I'll help right…"
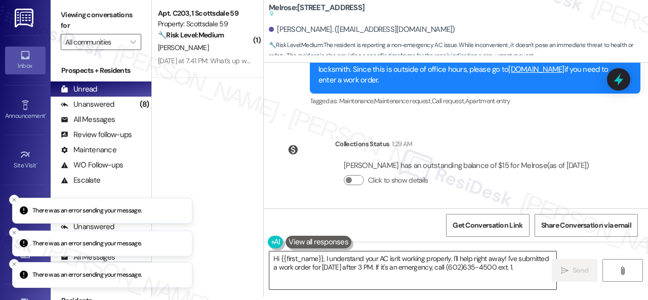
click at [453, 267] on textarea "Hi {{first_name}}, I understand your AC isn't working properly. I'll help right…" at bounding box center [412, 271] width 287 height 38
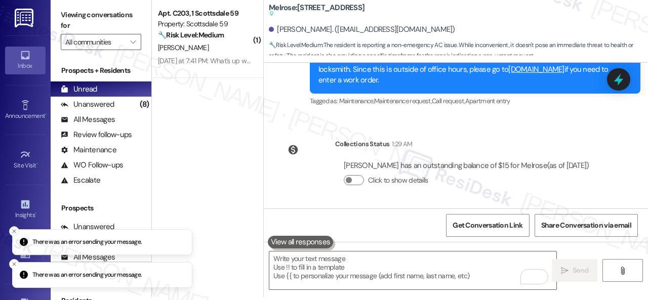
click at [15, 233] on line "Close toast" at bounding box center [14, 231] width 3 height 3
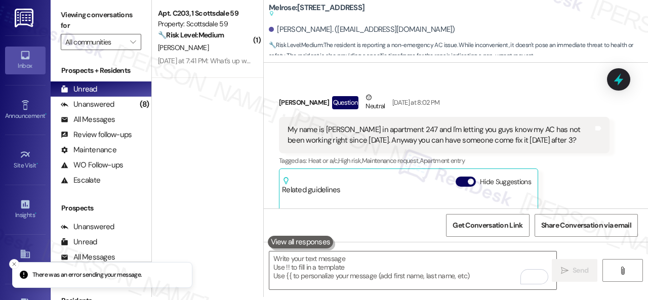
scroll to position [4468, 0]
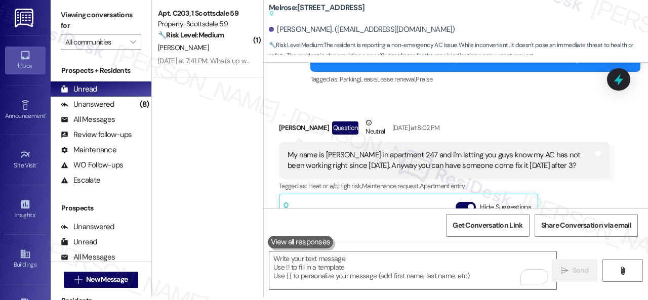
click at [570, 185] on div "[PERSON_NAME] Question Neutral [DATE] at 8:02 PM My name is [PERSON_NAME] in ap…" at bounding box center [444, 290] width 331 height 347
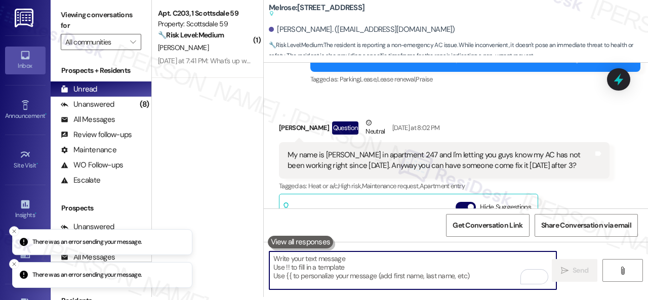
click at [402, 270] on textarea "To enrich screen reader interactions, please activate Accessibility in Grammarl…" at bounding box center [412, 271] width 287 height 38
paste textarea "Hello {{first_name}}! I'm sorry to hear about the AC issue. We apologize for an…"
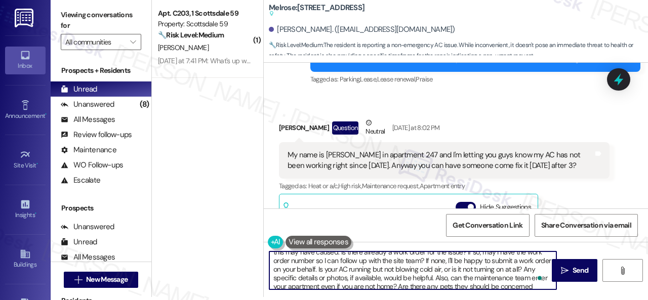
scroll to position [28, 0]
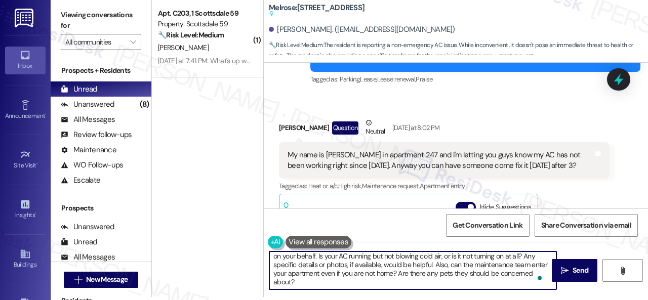
drag, startPoint x: 494, startPoint y: 263, endPoint x: 490, endPoint y: 285, distance: 22.2
click at [490, 285] on textarea "Hello {{first_name}}! I'm sorry to hear about the AC issue. We apologize for an…" at bounding box center [412, 271] width 287 height 38
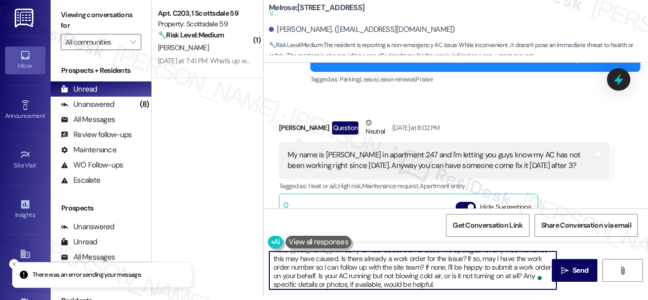
scroll to position [0, 0]
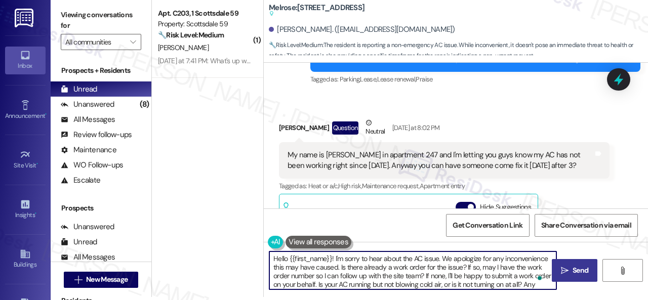
type textarea "Hello {{first_name}}! I'm sorry to hear about the AC issue. We apologize for an…"
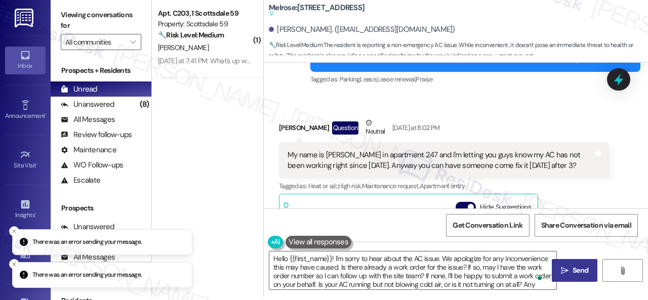
click at [572, 271] on span "Send" at bounding box center [580, 270] width 16 height 11
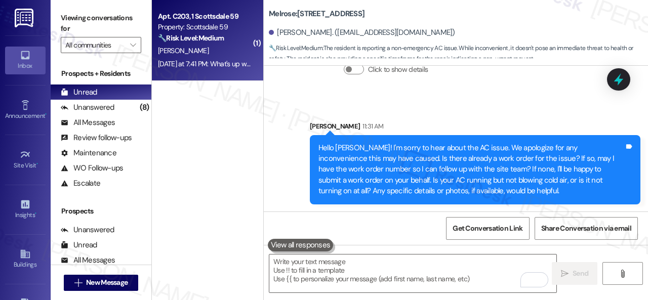
click at [236, 49] on div "[PERSON_NAME]" at bounding box center [205, 51] width 96 height 13
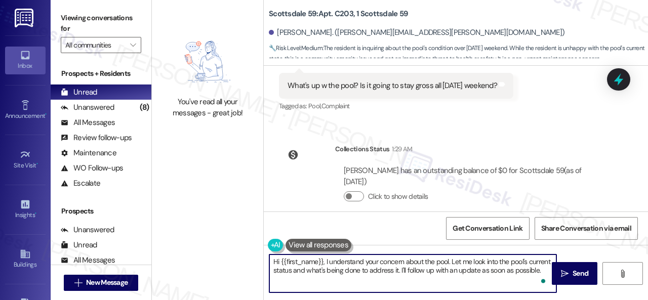
drag, startPoint x: 451, startPoint y: 262, endPoint x: 462, endPoint y: 286, distance: 26.5
click at [462, 286] on textarea "Hi {{first_name}}, I understand your concern about the pool. Let me look into t…" at bounding box center [412, 274] width 287 height 38
drag, startPoint x: 451, startPoint y: 262, endPoint x: 539, endPoint y: 261, distance: 87.6
click at [539, 261] on textarea "Hi {{first_name}}, I understand your concern about the pool. Thank you for lett…" at bounding box center [412, 274] width 287 height 38
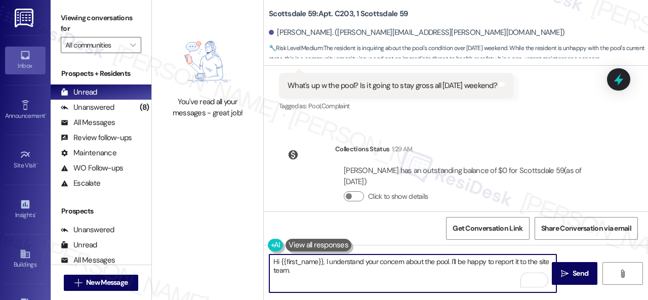
click at [474, 269] on textarea "Hi {{first_name}}, I understand your concern about the pool. I'll be happy to r…" at bounding box center [412, 274] width 287 height 38
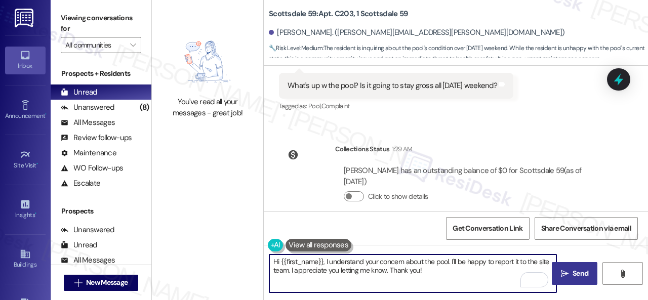
type textarea "Hi {{first_name}}, I understand your concern about the pool. I'll be happy to r…"
click at [572, 276] on span "Send" at bounding box center [580, 273] width 16 height 11
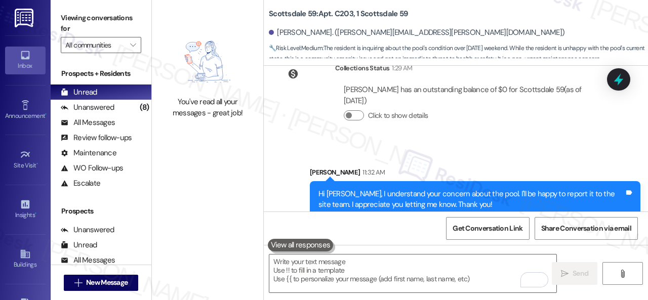
scroll to position [772, 0]
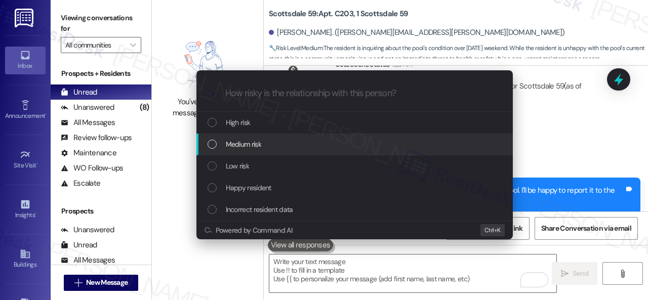
click at [251, 142] on span "Medium risk" at bounding box center [243, 144] width 35 height 11
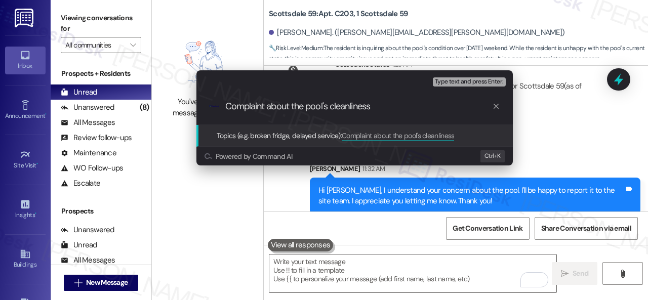
type input "Complaint about the pool's cleanliness."
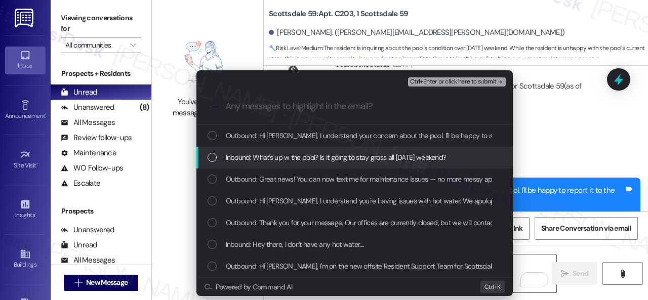
click at [305, 159] on span "Inbound: What's up w the pool? Is it going to stay gross all Labor Day weekend?" at bounding box center [336, 157] width 221 height 11
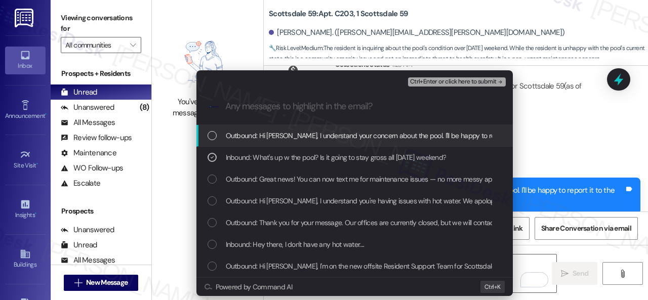
click at [425, 82] on span "Ctrl+Enter or click here to submit" at bounding box center [453, 81] width 87 height 7
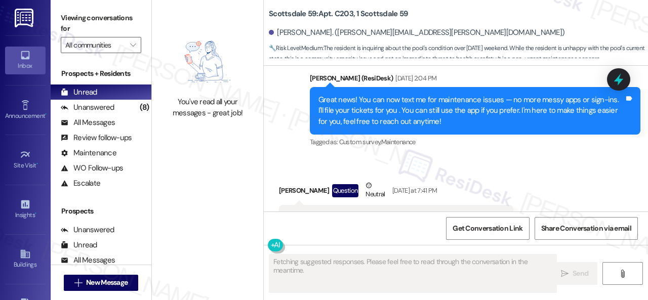
scroll to position [586, 0]
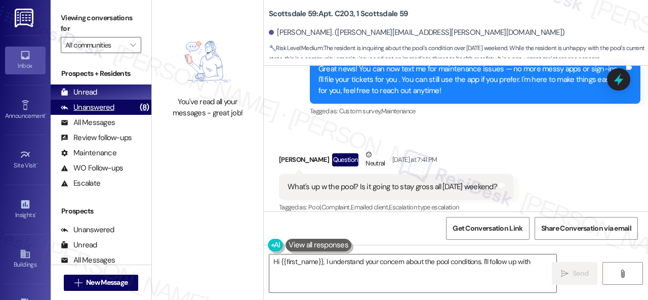
click at [110, 106] on div "Unanswered" at bounding box center [88, 107] width 54 height 11
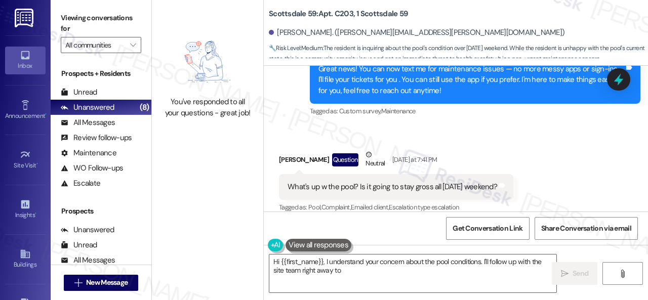
type textarea "Hi {{first_name}}, I understand your concern about the pool conditions. I'll fo…"
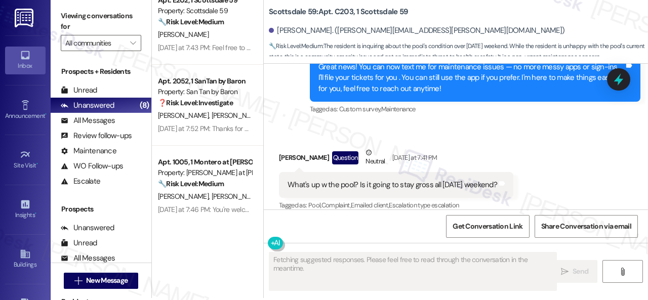
scroll to position [3, 0]
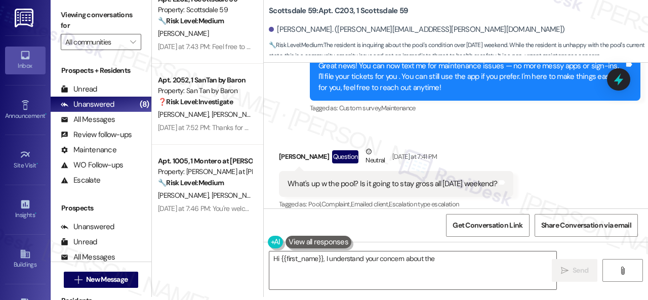
type textarea "Hi {{first_name}}, I understand your concern about the"
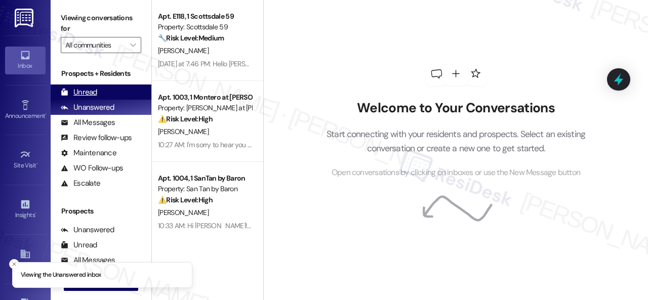
click at [87, 92] on div "Unread" at bounding box center [79, 92] width 36 height 11
